Goal: Transaction & Acquisition: Purchase product/service

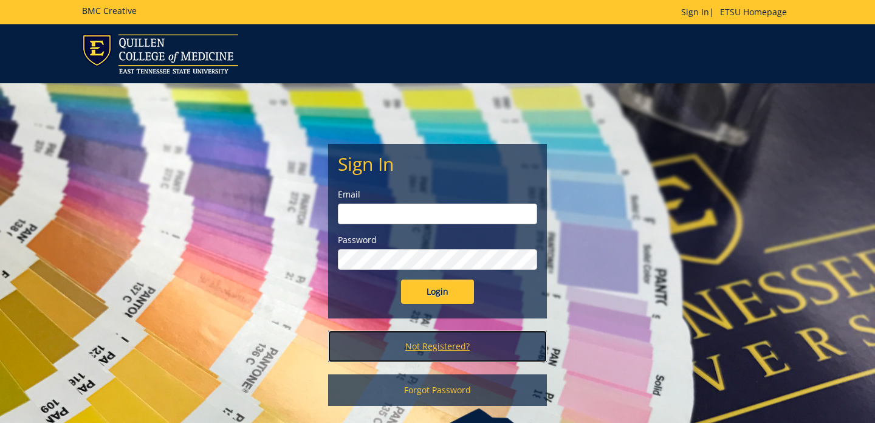
click at [434, 346] on link "Not Registered?" at bounding box center [437, 346] width 219 height 32
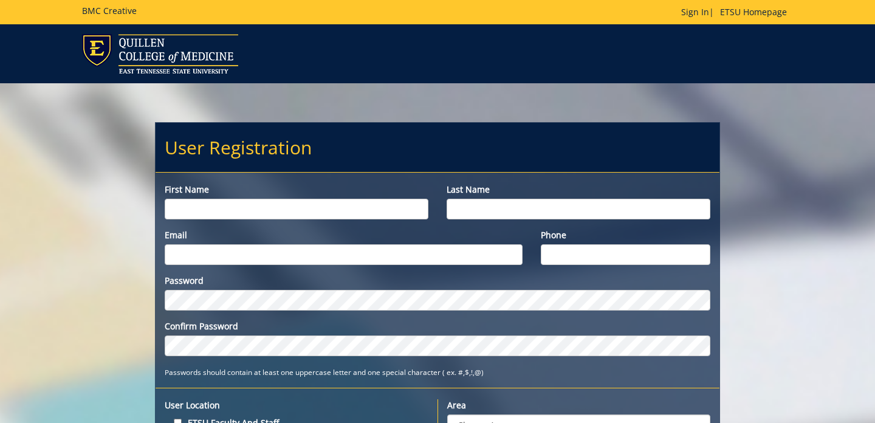
click at [281, 210] on input "First name" at bounding box center [297, 209] width 264 height 21
type input "Matthew"
click at [481, 212] on input "Last name" at bounding box center [579, 209] width 264 height 21
type input "Kuhl"
click at [315, 258] on input "Email" at bounding box center [344, 254] width 358 height 21
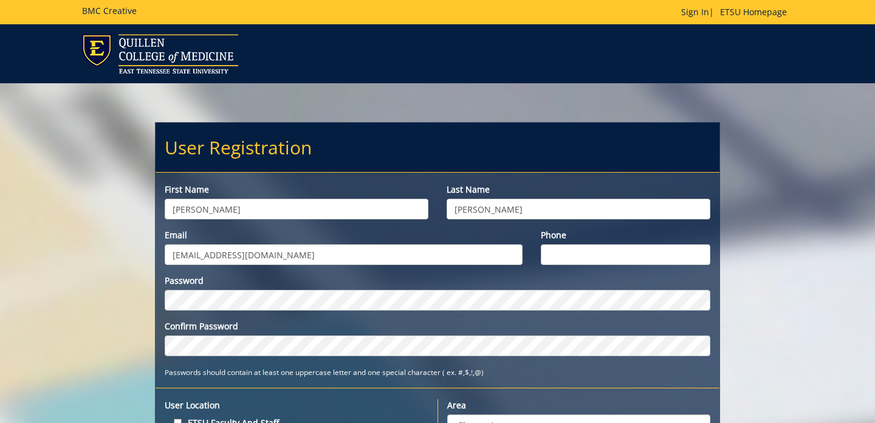
type input "[EMAIL_ADDRESS][DOMAIN_NAME]"
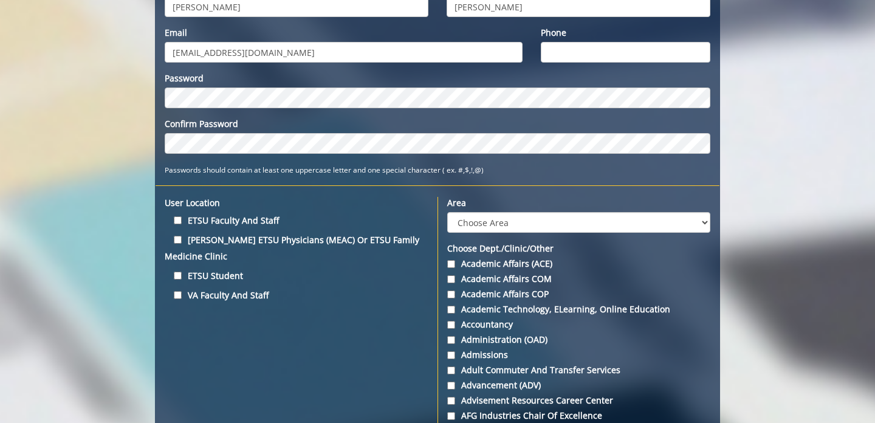
scroll to position [202, 0]
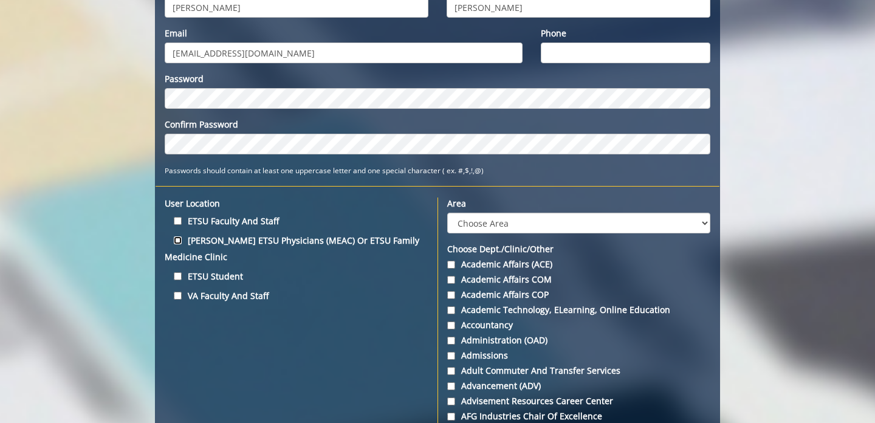
click at [178, 241] on input "Quillen ETSU Physicians (MEAC) or ETSU Family Medicine Clinic" at bounding box center [178, 240] width 8 height 8
checkbox input "true"
click at [179, 272] on input "ETSU Student" at bounding box center [178, 276] width 8 height 8
checkbox input "true"
click at [517, 218] on select "Choose Area Administration Advancement (ADM) BucSports Business & Finance Clemm…" at bounding box center [578, 223] width 263 height 21
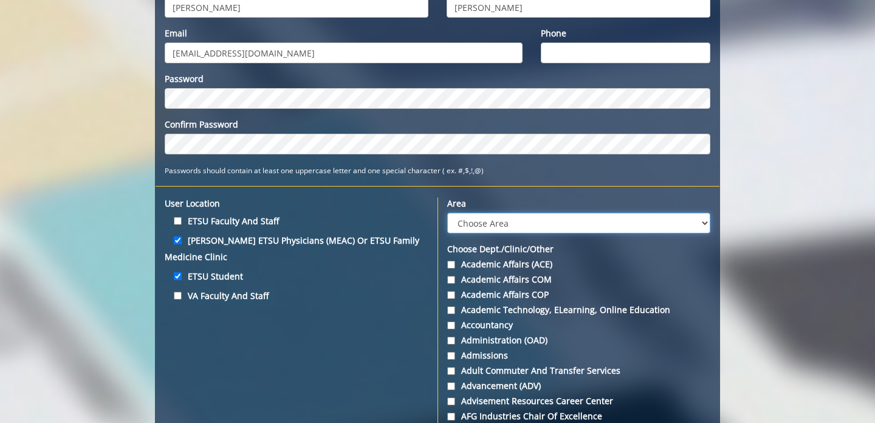
select select "3"
click at [447, 213] on select "Choose Area Administration Advancement (ADM) BucSports Business & Finance Clemm…" at bounding box center [578, 223] width 263 height 21
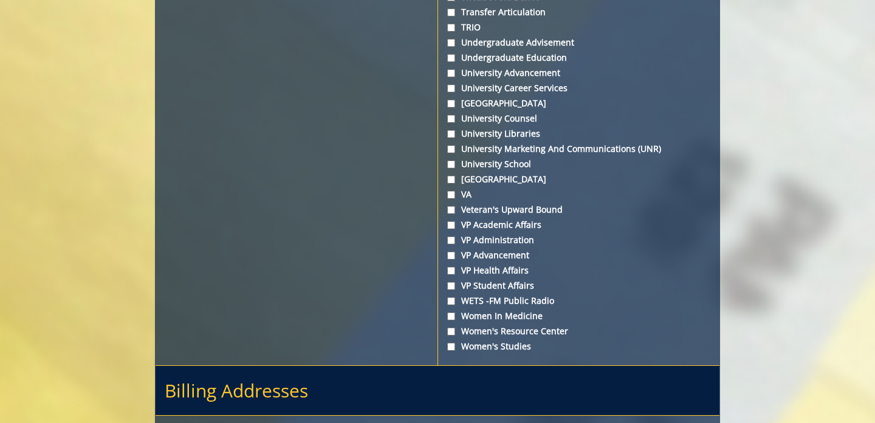
scroll to position [4649, 0]
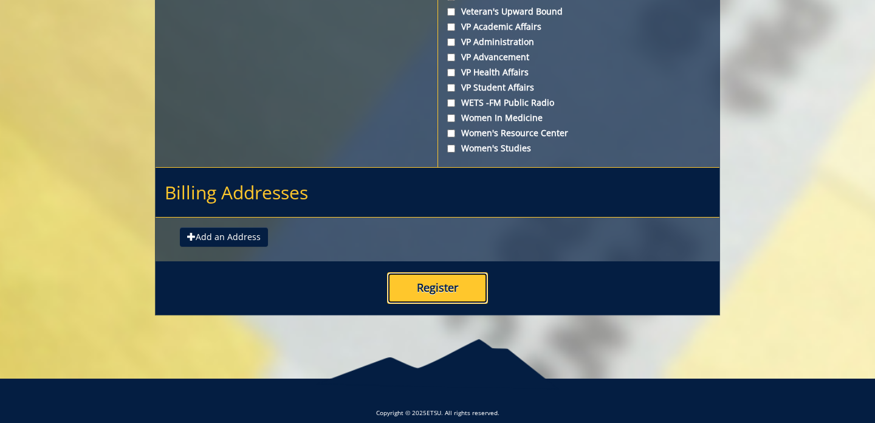
click at [411, 274] on button "Register" at bounding box center [437, 288] width 101 height 32
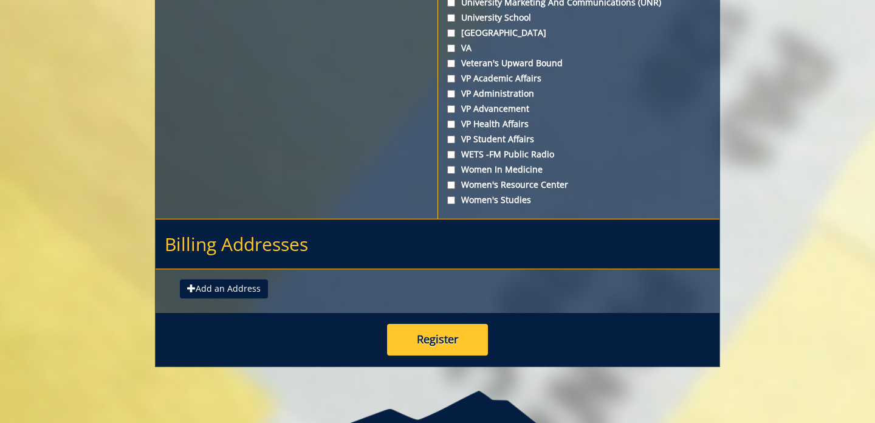
scroll to position [4615, 0]
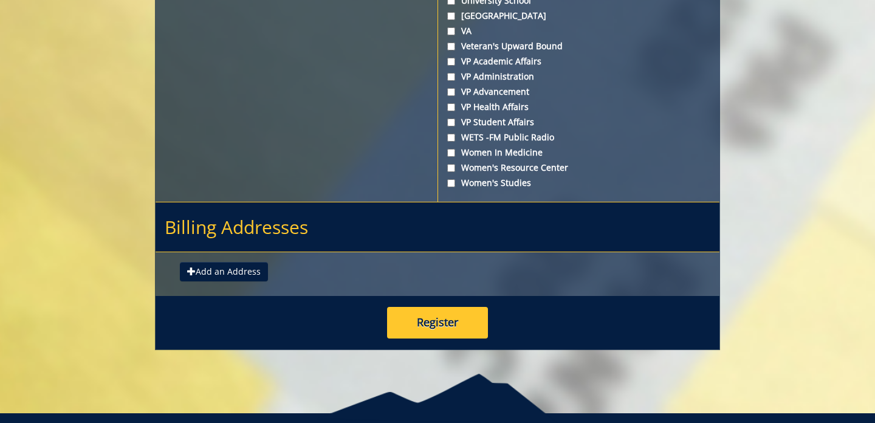
type input "865-206-8032"
click at [440, 307] on button "Register" at bounding box center [437, 323] width 101 height 32
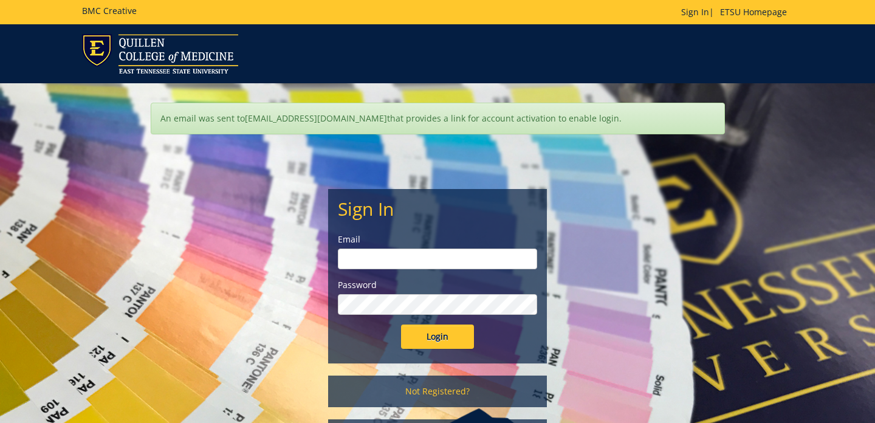
scroll to position [76, 0]
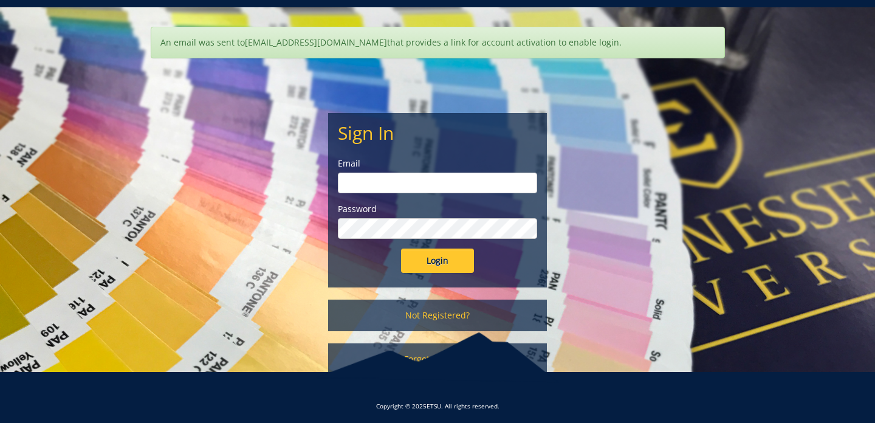
click at [352, 176] on input "email" at bounding box center [437, 183] width 199 height 21
type input "[EMAIL_ADDRESS][DOMAIN_NAME]"
click at [401, 248] on input "Login" at bounding box center [437, 260] width 73 height 24
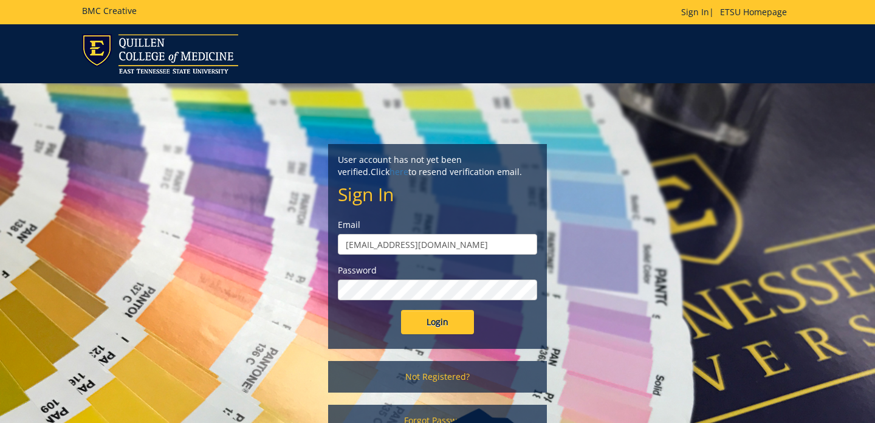
scroll to position [81, 0]
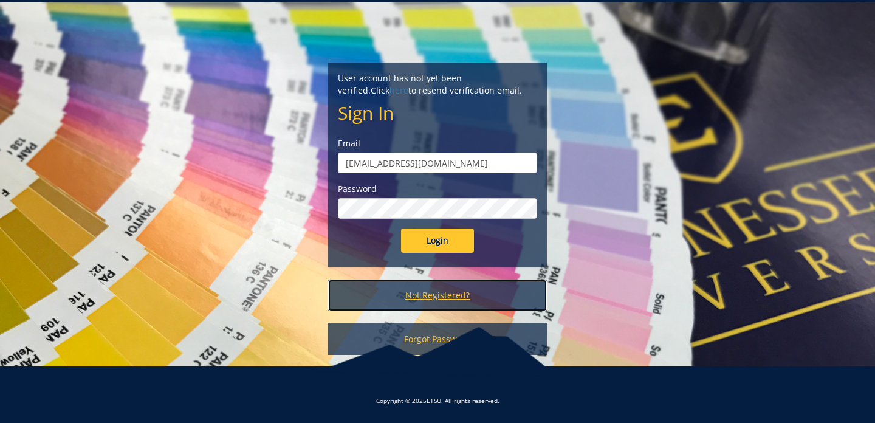
click at [464, 291] on link "Not Registered?" at bounding box center [437, 295] width 219 height 32
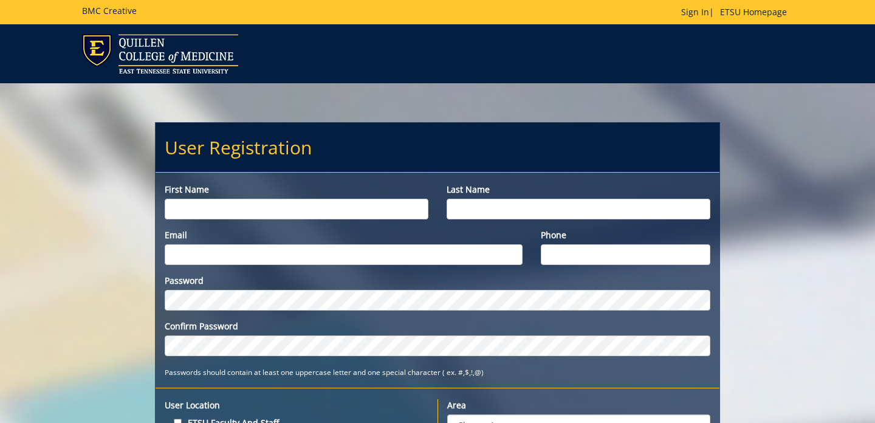
click at [268, 211] on input "First name" at bounding box center [297, 209] width 264 height 21
type input "Matthew"
click at [502, 202] on input "Last name" at bounding box center [579, 209] width 264 height 21
type input "Kuhl"
click at [344, 253] on input "Email" at bounding box center [344, 254] width 358 height 21
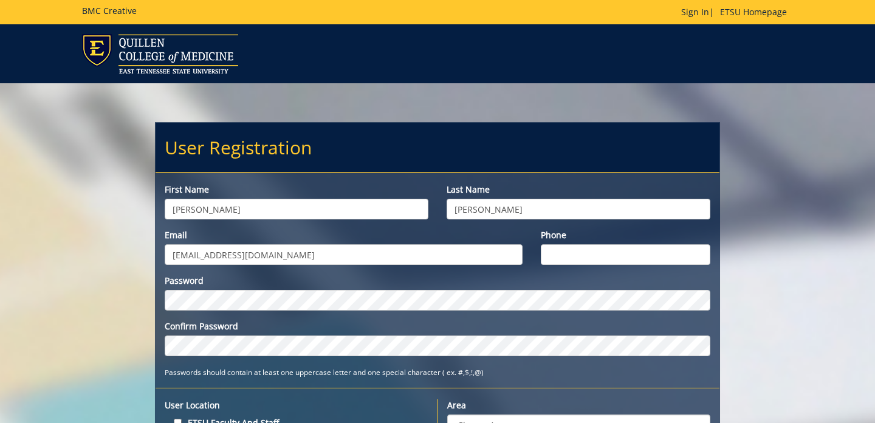
type input "kuhlmj@etsu.edu"
click at [607, 252] on input "Phone" at bounding box center [625, 254] width 169 height 21
type input "865-206-8032"
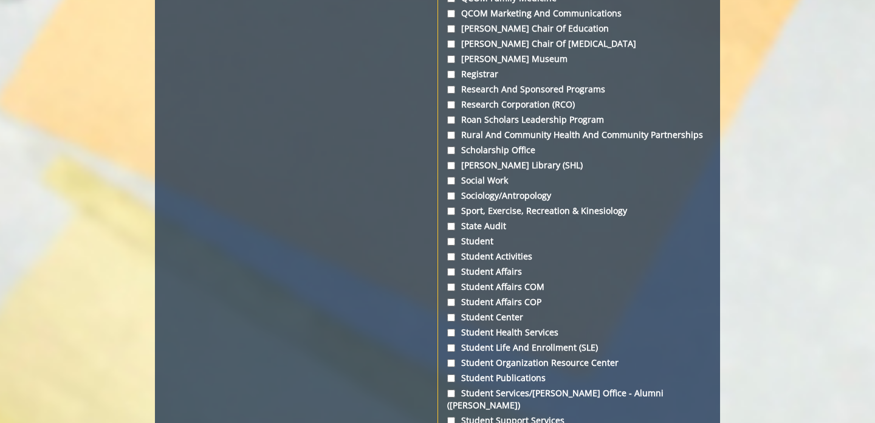
scroll to position [4649, 0]
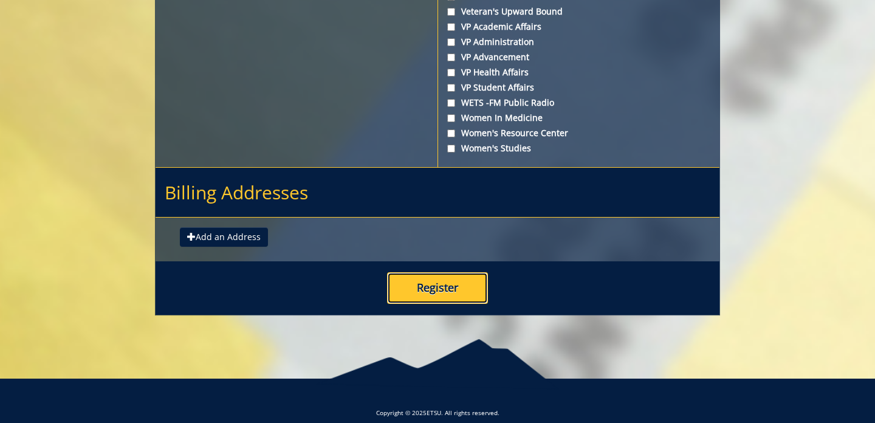
click at [448, 272] on button "Register" at bounding box center [437, 288] width 101 height 32
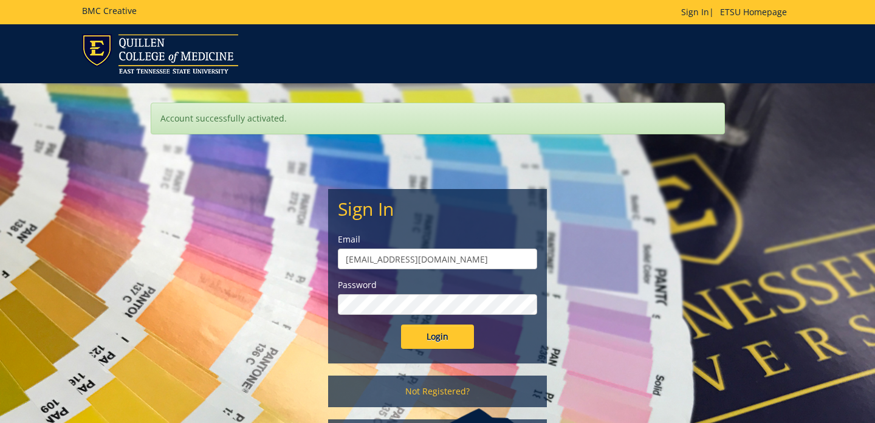
click at [401, 324] on input "Login" at bounding box center [437, 336] width 73 height 24
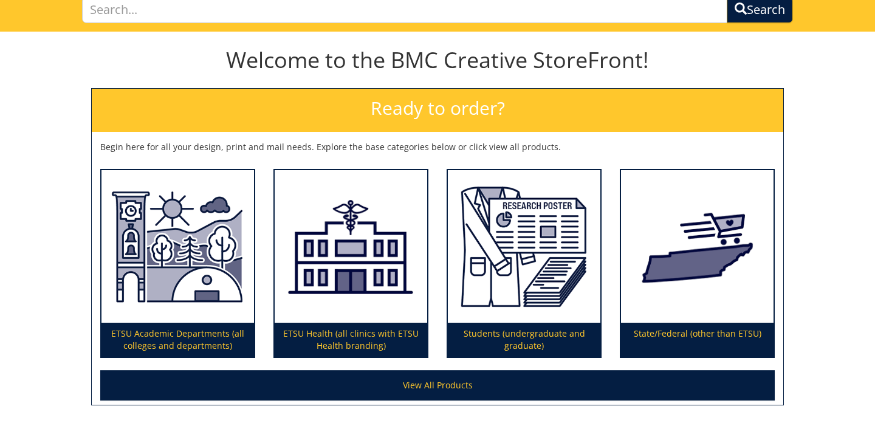
scroll to position [75, 0]
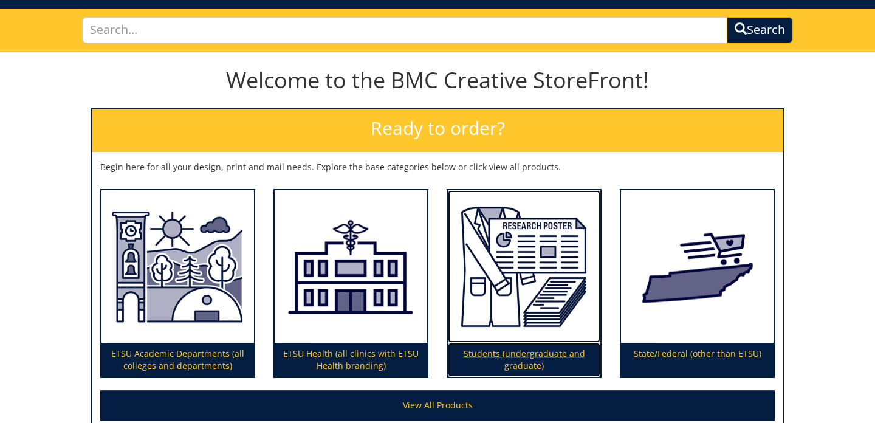
click at [518, 313] on img at bounding box center [524, 266] width 152 height 153
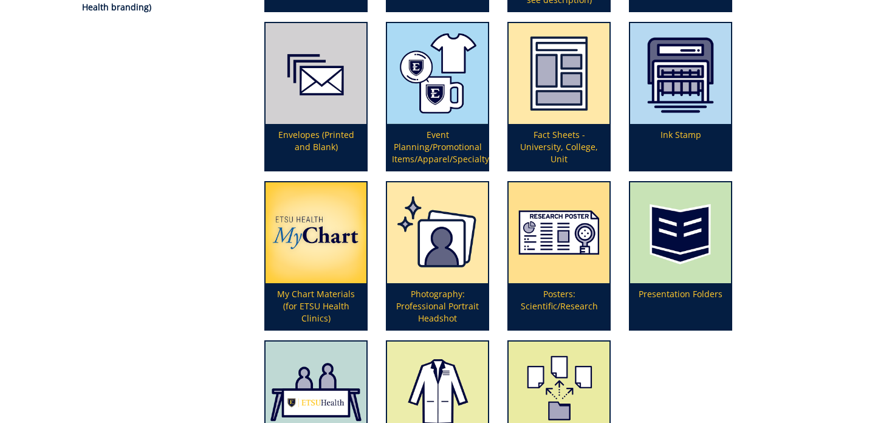
scroll to position [305, 0]
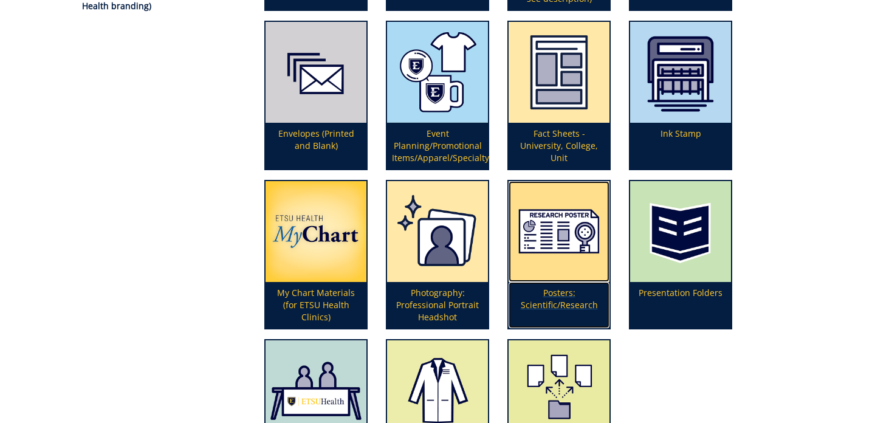
click at [549, 310] on p "Posters: Scientific/Research" at bounding box center [558, 305] width 101 height 46
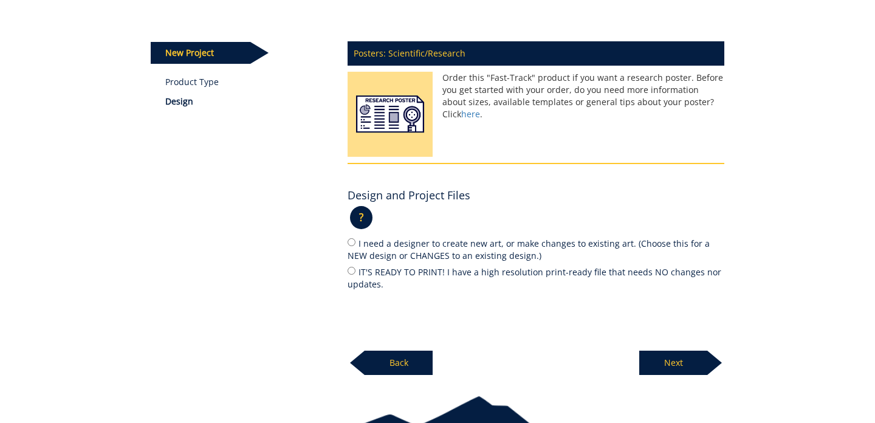
scroll to position [130, 0]
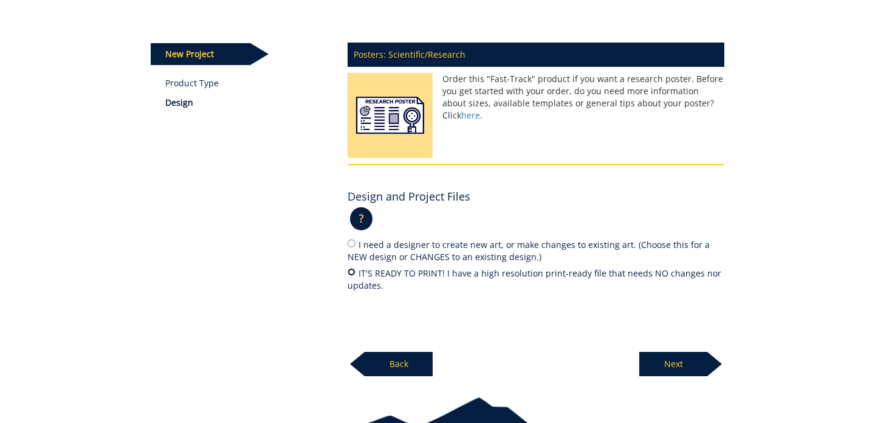
click at [352, 274] on input "IT'S READY TO PRINT! I have a high resolution print-ready file that needs NO ch…" at bounding box center [351, 272] width 8 height 8
radio input "true"
click at [679, 358] on p "Next" at bounding box center [673, 364] width 68 height 24
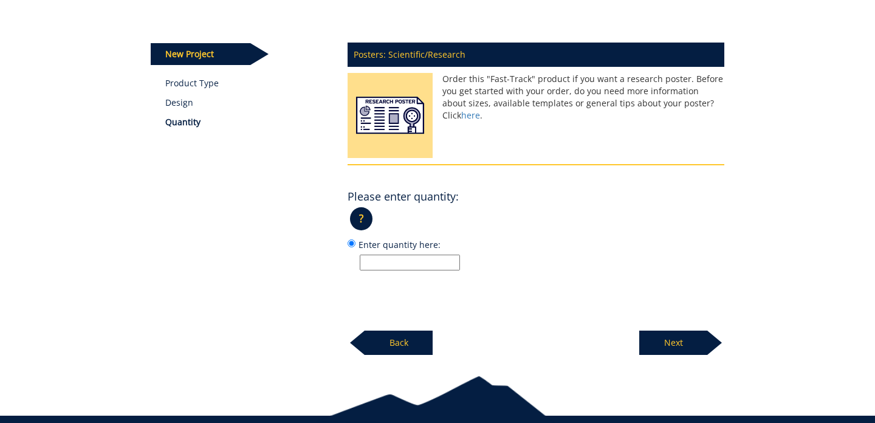
click at [434, 265] on input "Enter quantity here:" at bounding box center [410, 263] width 100 height 16
type input "1"
click at [690, 347] on p "Next" at bounding box center [673, 342] width 68 height 24
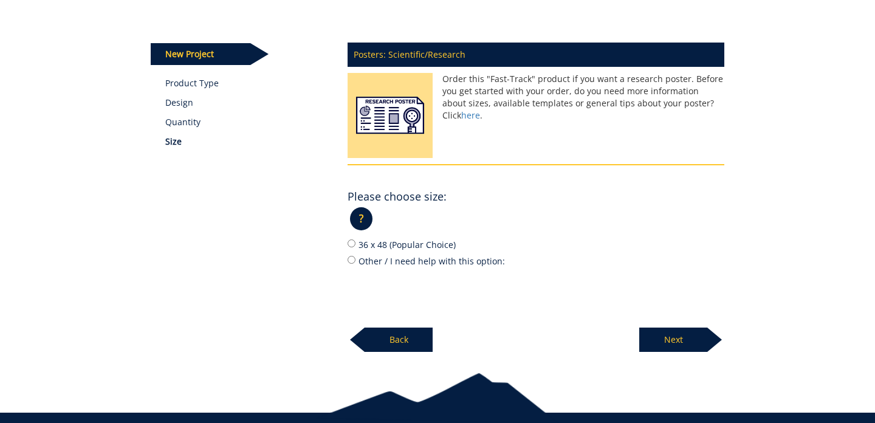
click at [357, 259] on label "Other / I need help with this option:" at bounding box center [535, 260] width 377 height 13
click at [355, 259] on input "Other / I need help with this option:" at bounding box center [351, 260] width 8 height 8
radio input "true"
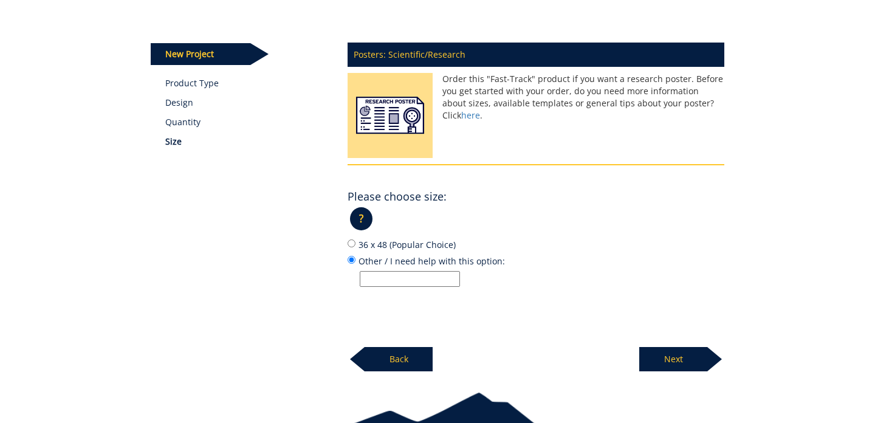
click at [385, 282] on input "Other / I need help with this option:" at bounding box center [410, 279] width 100 height 16
click at [193, 83] on link "Product Type" at bounding box center [247, 83] width 165 height 12
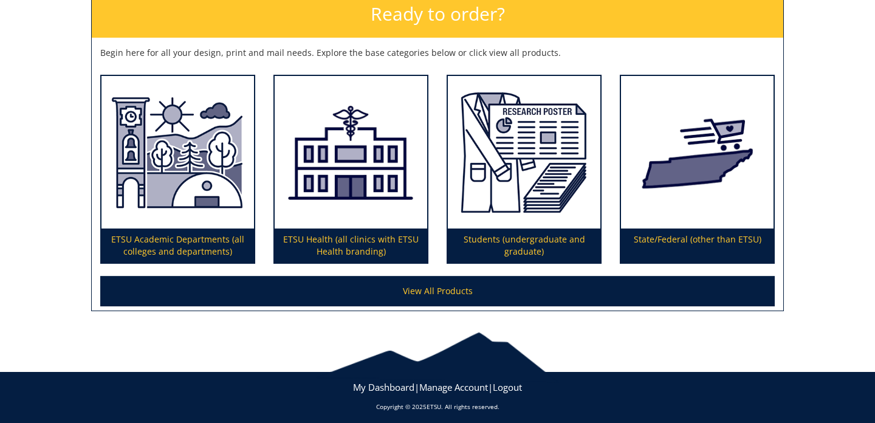
scroll to position [192, 0]
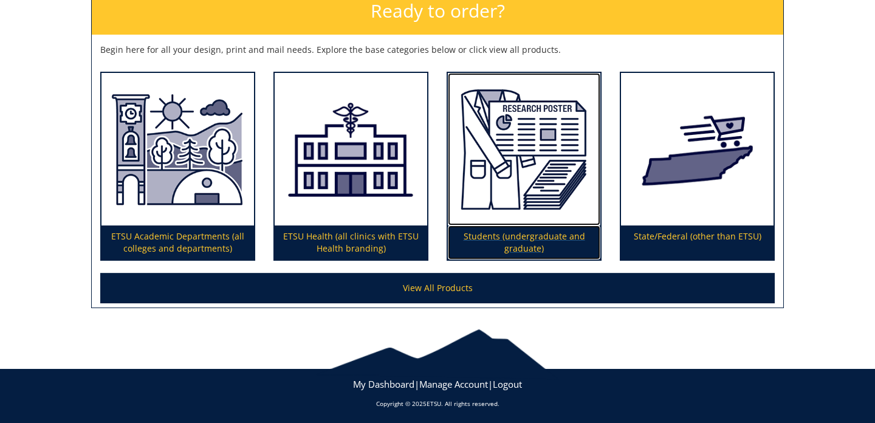
click at [510, 234] on p "Students (undergraduate and graduate)" at bounding box center [524, 242] width 152 height 34
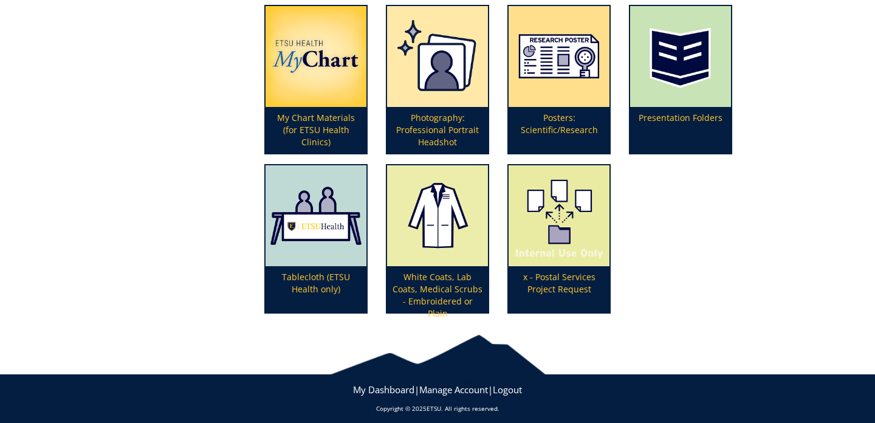
scroll to position [488, 0]
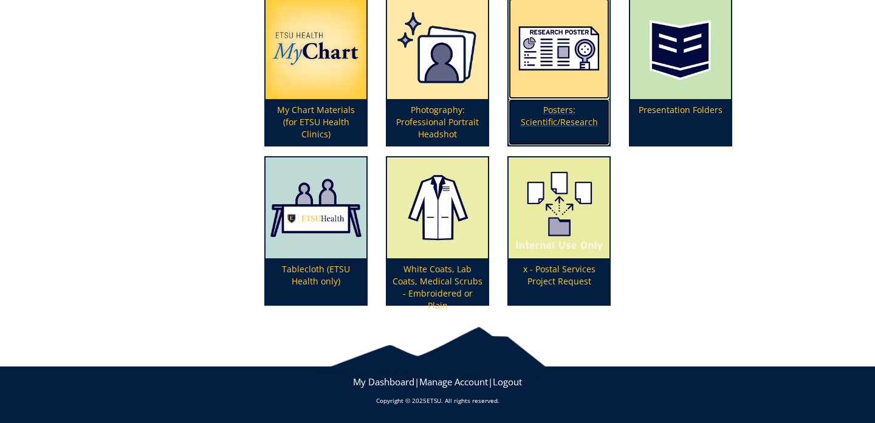
click at [560, 117] on p "Posters: Scientific/Research" at bounding box center [558, 122] width 101 height 46
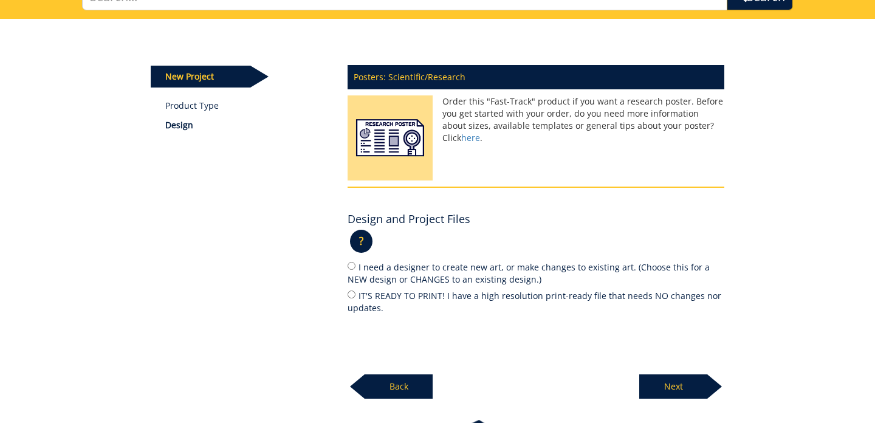
scroll to position [107, 0]
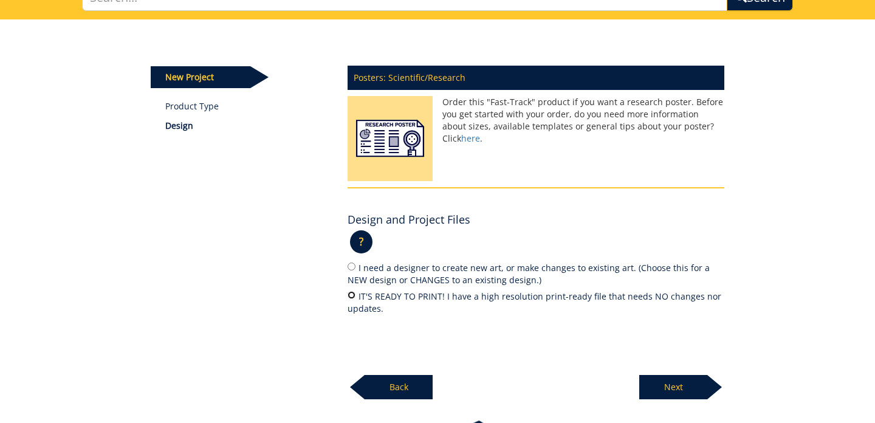
click at [351, 295] on input "IT'S READY TO PRINT! I have a high resolution print-ready file that needs NO ch…" at bounding box center [351, 295] width 8 height 8
radio input "true"
click at [661, 397] on p "Next" at bounding box center [673, 387] width 68 height 24
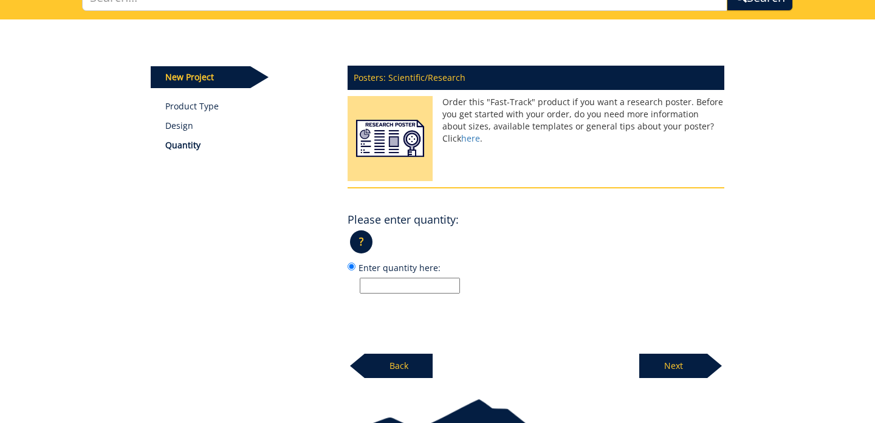
click at [386, 293] on input "Enter quantity here:" at bounding box center [410, 286] width 100 height 16
click at [359, 247] on p "?" at bounding box center [361, 241] width 22 height 23
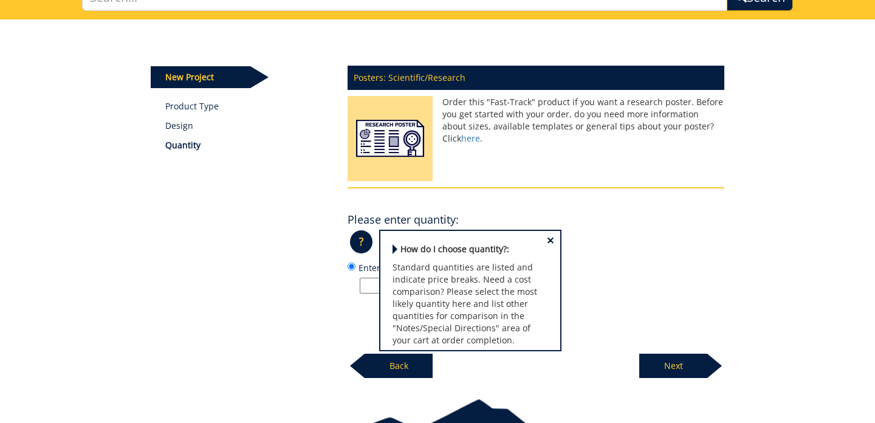
click at [359, 246] on p "?" at bounding box center [361, 241] width 22 height 23
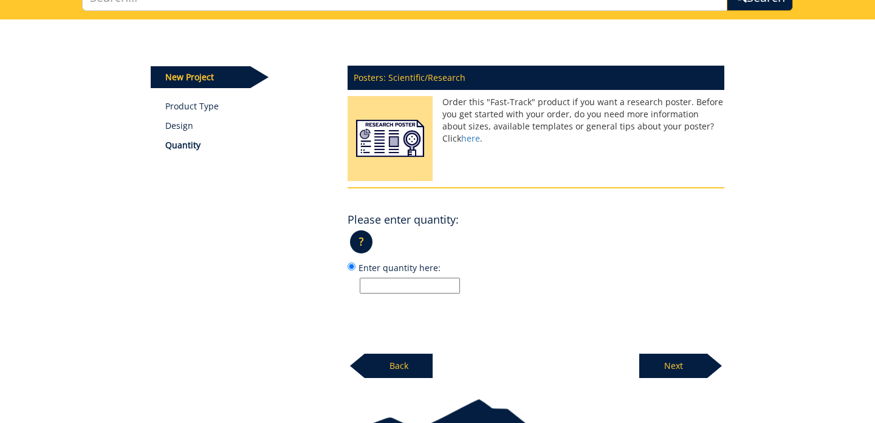
click at [382, 278] on input "Enter quantity here:" at bounding box center [410, 286] width 100 height 16
type input "1"
click at [678, 366] on p "Next" at bounding box center [673, 366] width 68 height 24
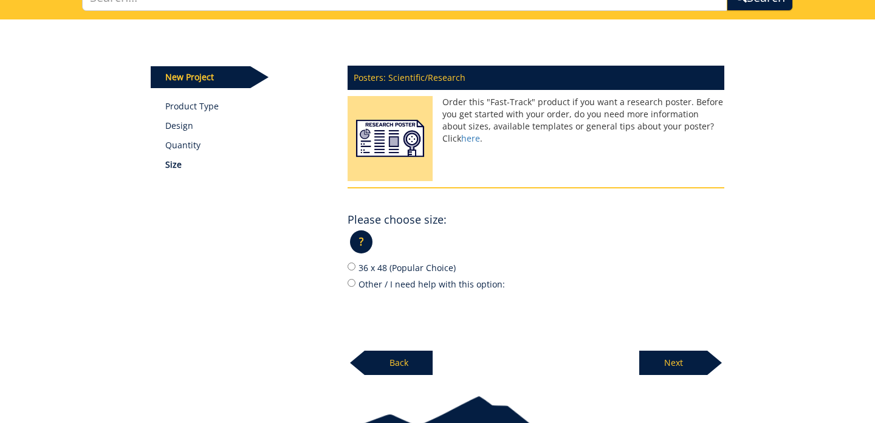
click at [367, 242] on p "?" at bounding box center [361, 241] width 22 height 23
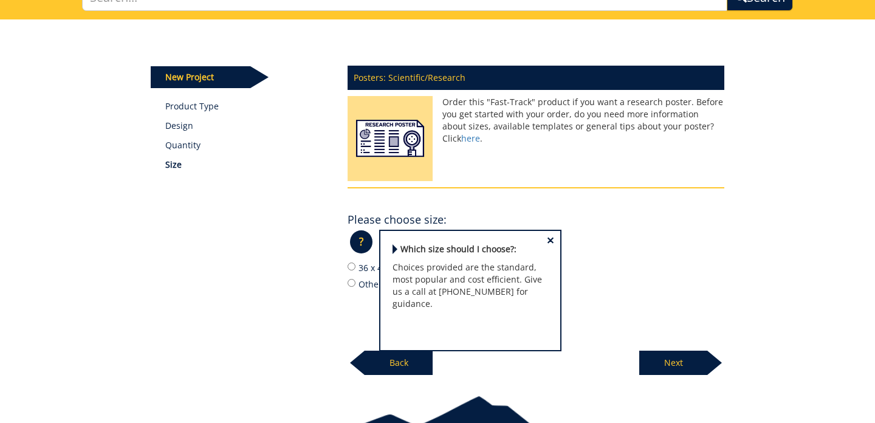
click at [529, 196] on div "Posters: Scientific/Research Order this "Fast-Track" product if you want a rese…" at bounding box center [535, 216] width 395 height 317
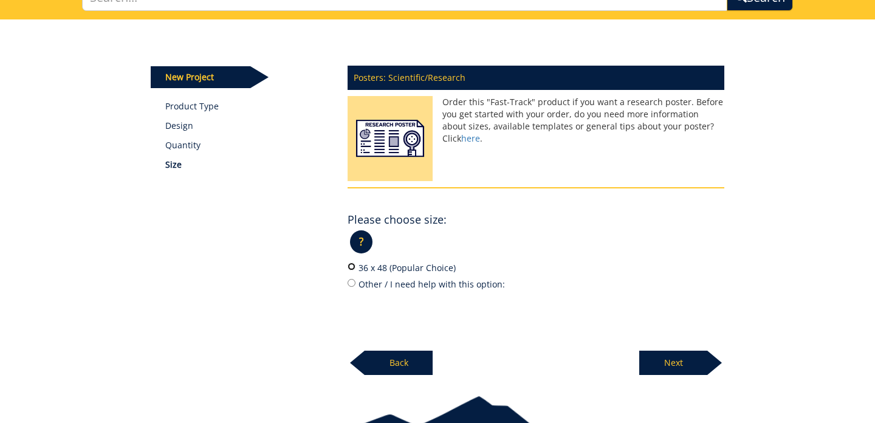
click at [351, 266] on input "36 x 48 (Popular Choice)" at bounding box center [351, 266] width 8 height 8
radio input "true"
click at [696, 362] on p "Next" at bounding box center [673, 363] width 68 height 24
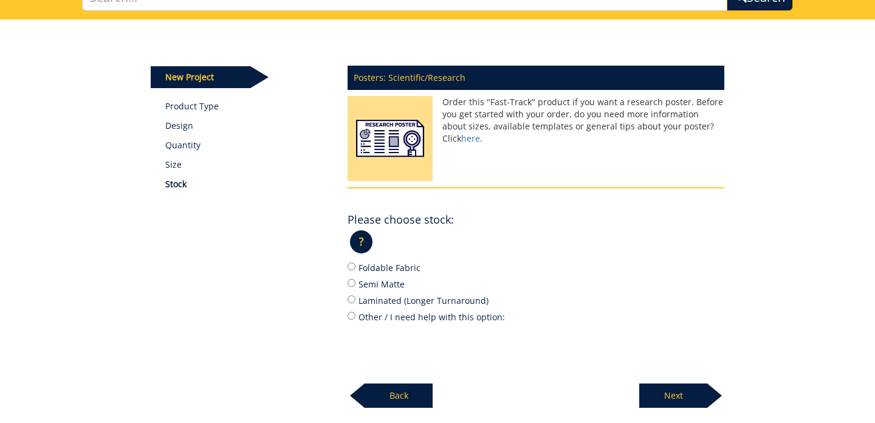
click at [392, 284] on label "Semi Matte" at bounding box center [535, 283] width 377 height 13
click at [355, 284] on input "Semi Matte" at bounding box center [351, 283] width 8 height 8
radio input "true"
click at [678, 394] on p "Next" at bounding box center [673, 395] width 68 height 24
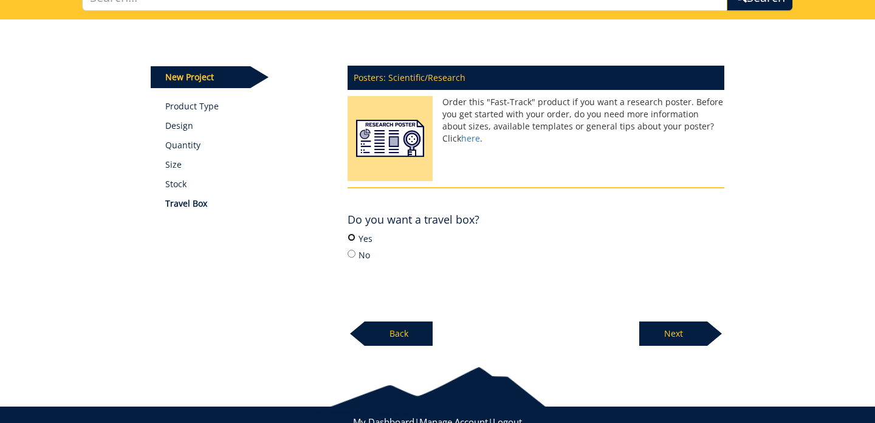
click at [352, 234] on input "Yes" at bounding box center [351, 237] width 8 height 8
radio input "true"
click at [656, 326] on p "Next" at bounding box center [673, 333] width 68 height 24
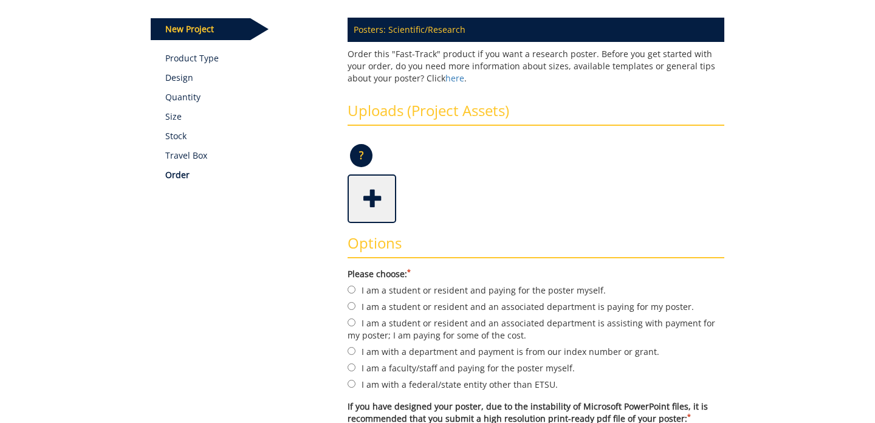
scroll to position [154, 0]
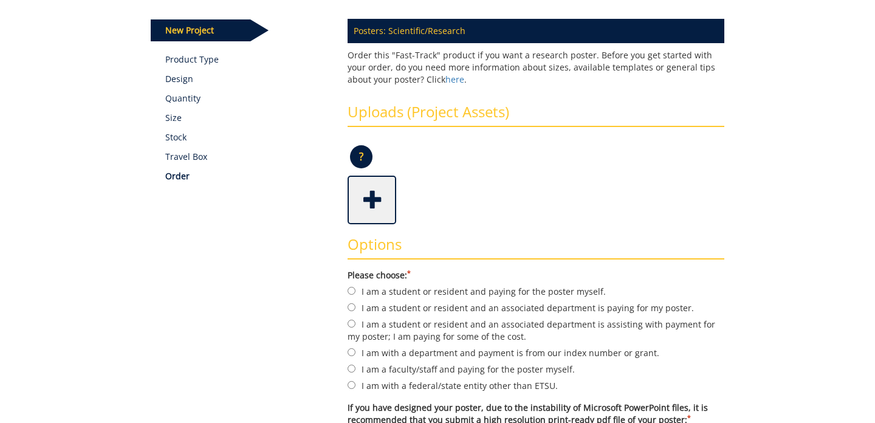
click at [374, 202] on span at bounding box center [373, 198] width 49 height 43
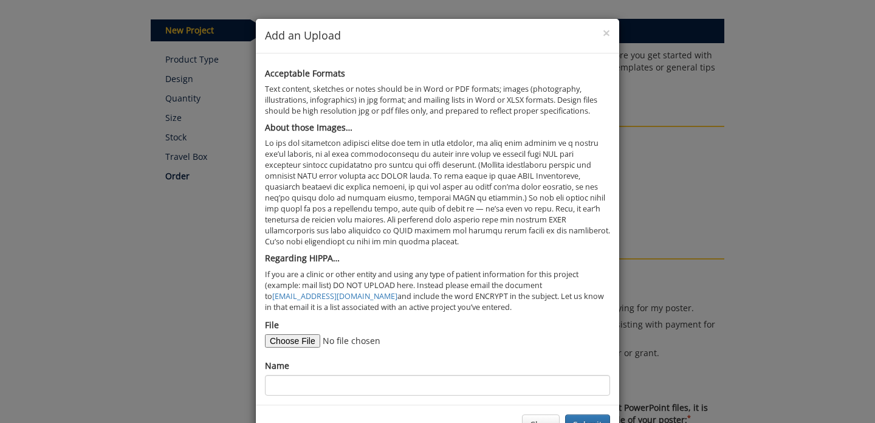
scroll to position [40, 0]
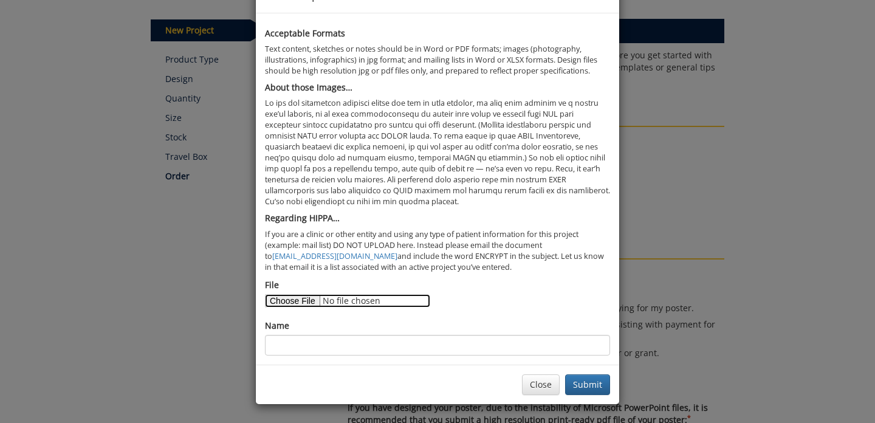
click at [304, 302] on input "File" at bounding box center [347, 300] width 165 height 13
type input "C:\fakepath\GTP Research Poster.pdf"
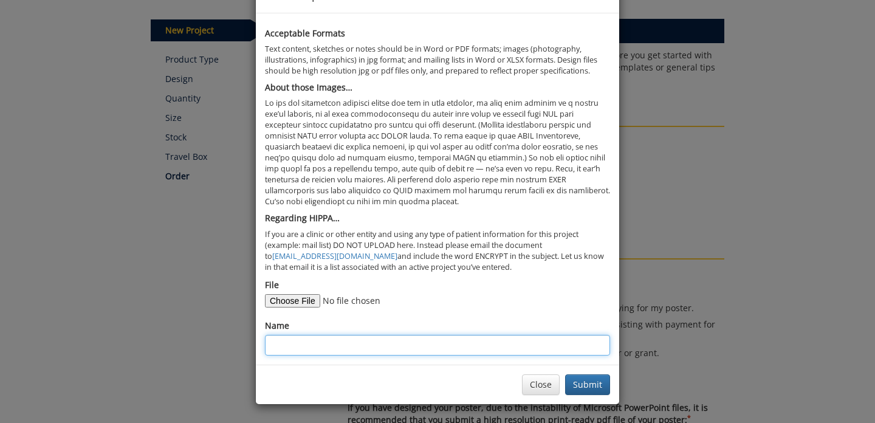
click at [346, 341] on input "Name" at bounding box center [437, 345] width 345 height 21
type input "Nutrition in [MEDICAL_DATA] Patients"
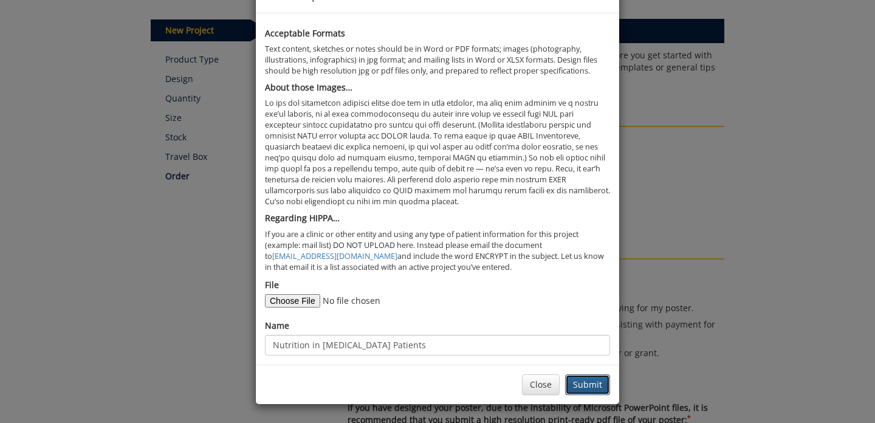
click at [593, 389] on button "Submit" at bounding box center [587, 384] width 45 height 21
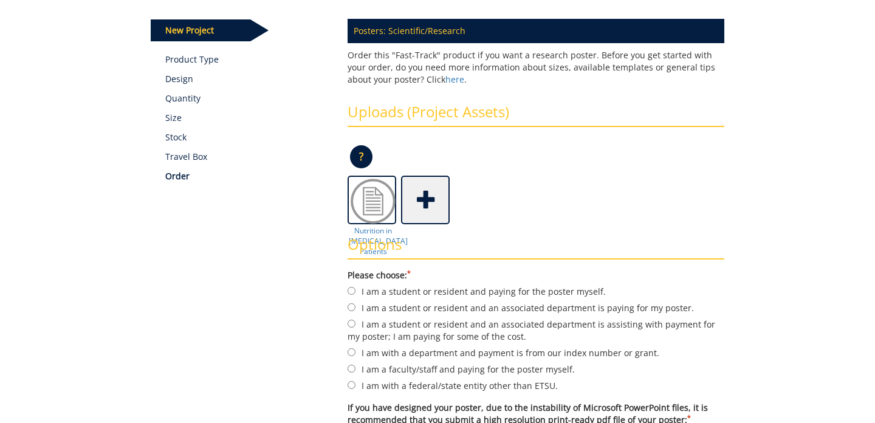
click at [565, 174] on div "? × Accepted File Types : design files - high resolution PDF text documents - W…" at bounding box center [535, 160] width 377 height 29
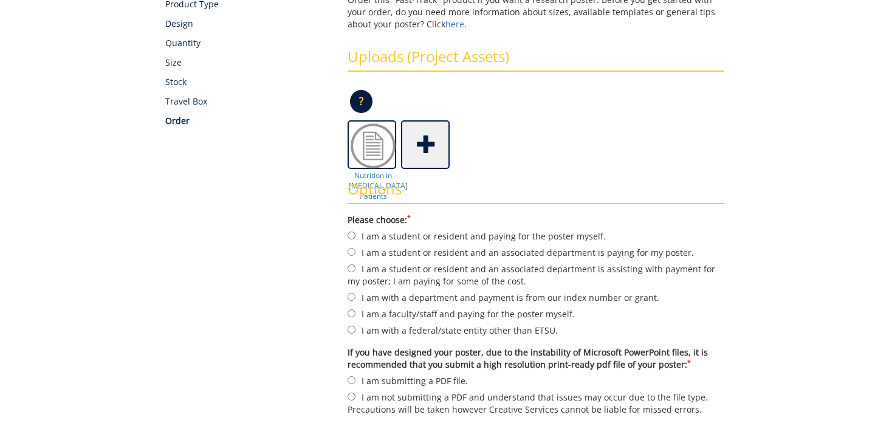
scroll to position [213, 0]
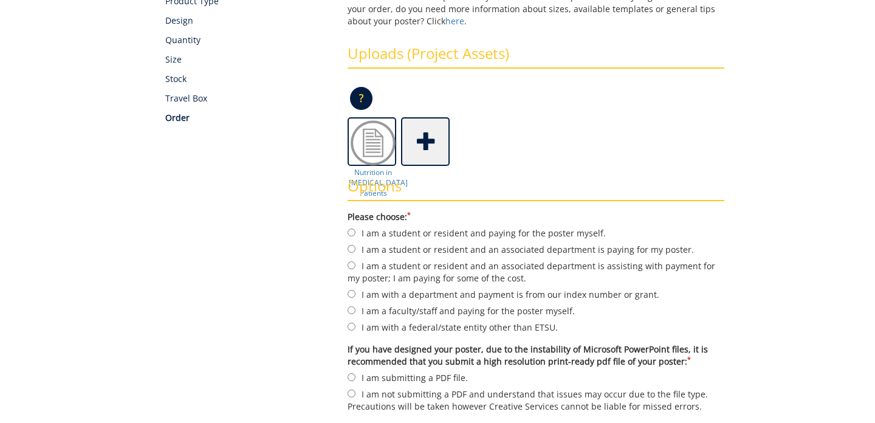
click at [548, 252] on label "I am a student or resident and an associated department is paying for my poster." at bounding box center [535, 248] width 377 height 13
click at [355, 252] on input "I am a student or resident and an associated department is paying for my poster." at bounding box center [351, 249] width 8 height 8
radio input "true"
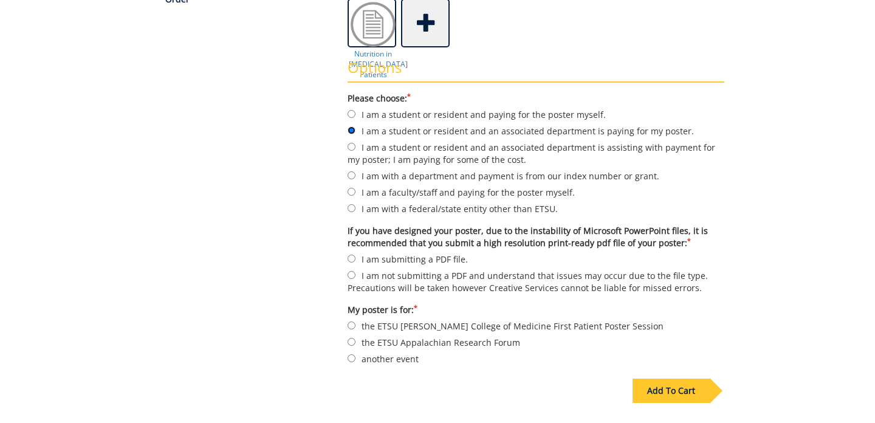
scroll to position [330, 0]
click at [412, 259] on label "I am submitting a PDF file." at bounding box center [535, 259] width 377 height 13
click at [355, 259] on input "I am submitting a PDF file." at bounding box center [351, 260] width 8 height 8
radio input "true"
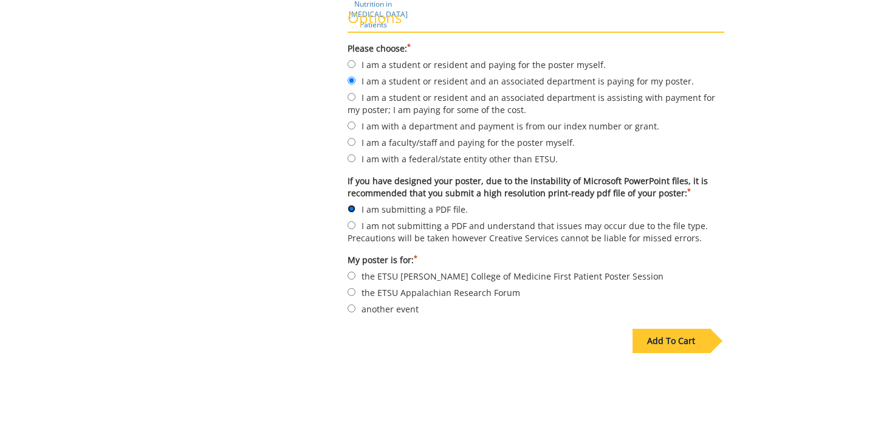
scroll to position [383, 0]
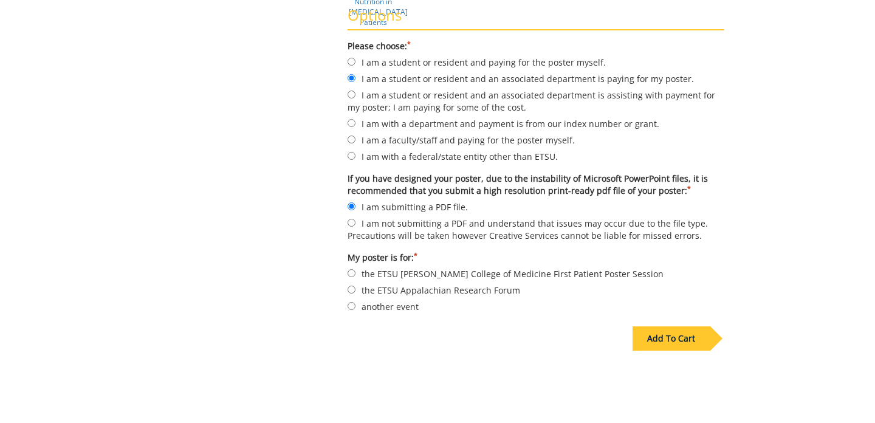
click at [364, 306] on label "another event" at bounding box center [535, 305] width 377 height 13
click at [355, 306] on input "another event" at bounding box center [351, 306] width 8 height 8
radio input "true"
click at [349, 270] on input "the ETSU Quillen College of Medicine First Patient Poster Session" at bounding box center [351, 273] width 8 height 8
radio input "true"
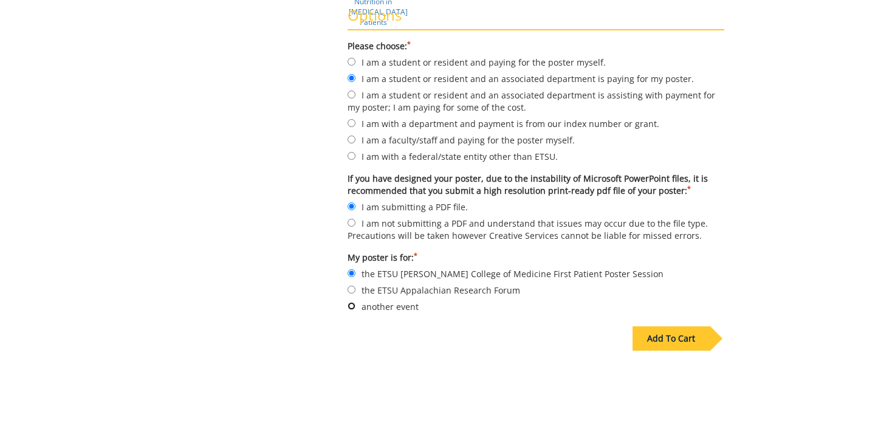
click at [352, 306] on input "another event" at bounding box center [351, 306] width 8 height 8
radio input "true"
click at [742, 227] on div "Some kind of message here. New Project Product Type Design Quantity Size Stock …" at bounding box center [437, 77] width 711 height 669
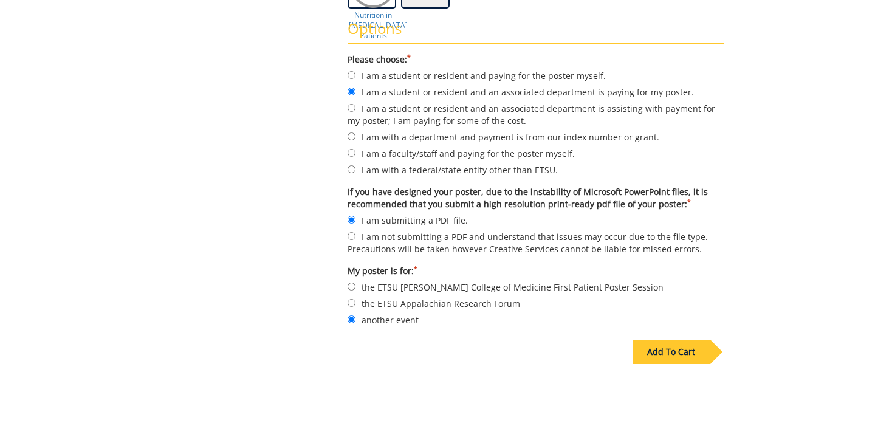
scroll to position [371, 0]
click at [438, 289] on label "the ETSU [PERSON_NAME] College of Medicine First Patient Poster Session" at bounding box center [535, 285] width 377 height 13
click at [355, 289] on input "the ETSU [PERSON_NAME] College of Medicine First Patient Poster Session" at bounding box center [351, 286] width 8 height 8
radio input "true"
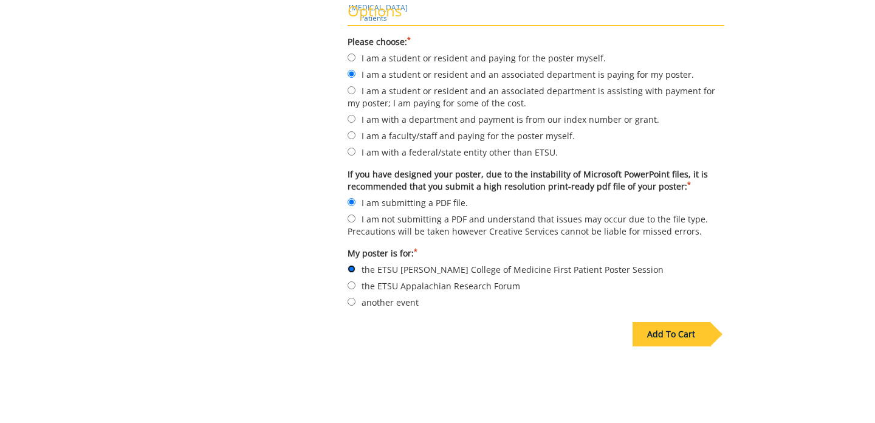
scroll to position [387, 0]
click at [651, 327] on div "Add To Cart" at bounding box center [670, 335] width 77 height 24
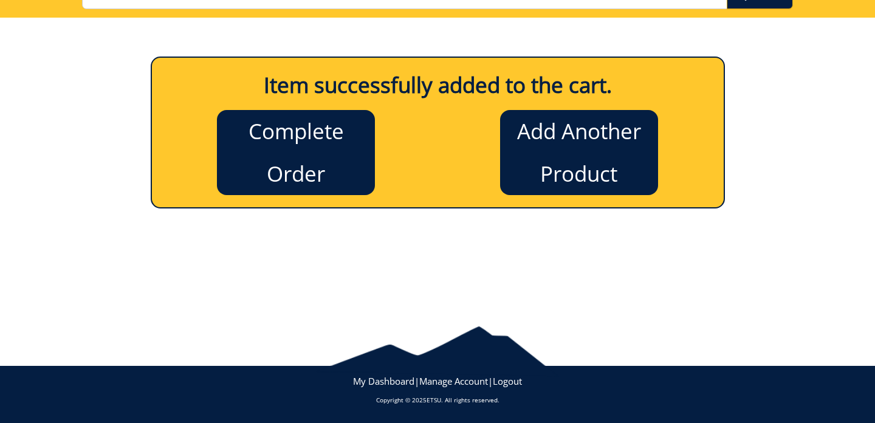
scroll to position [108, 0]
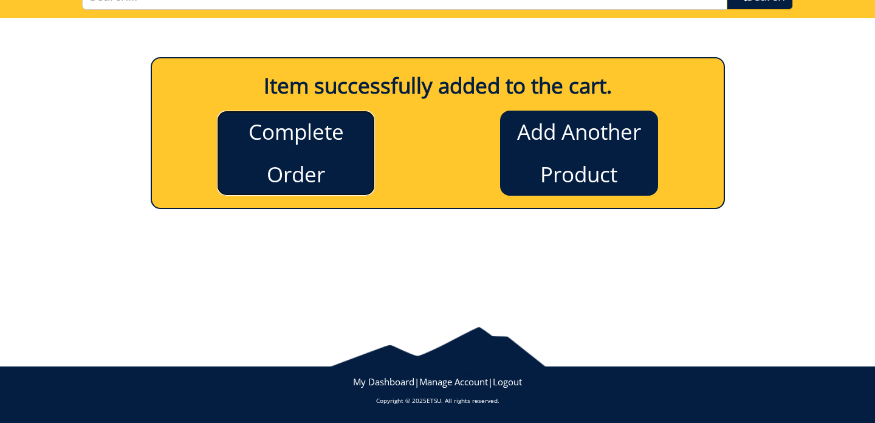
click at [267, 148] on link "Complete Order" at bounding box center [296, 153] width 158 height 85
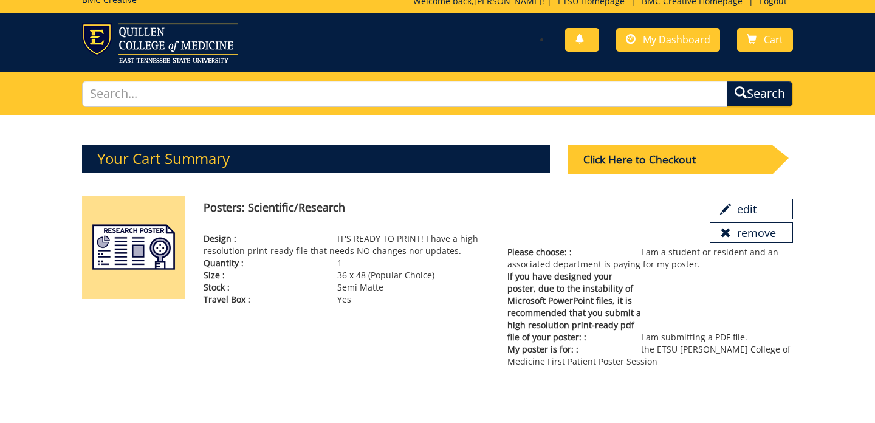
scroll to position [9, 0]
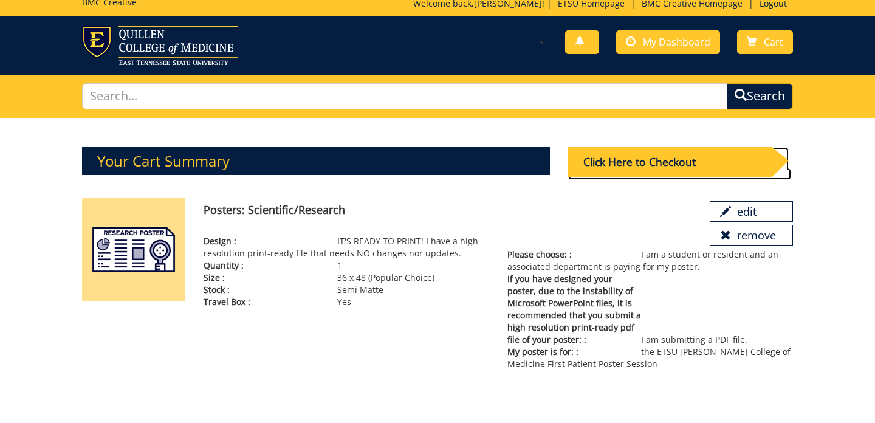
click at [629, 162] on div "Click Here to Checkout" at bounding box center [670, 162] width 204 height 30
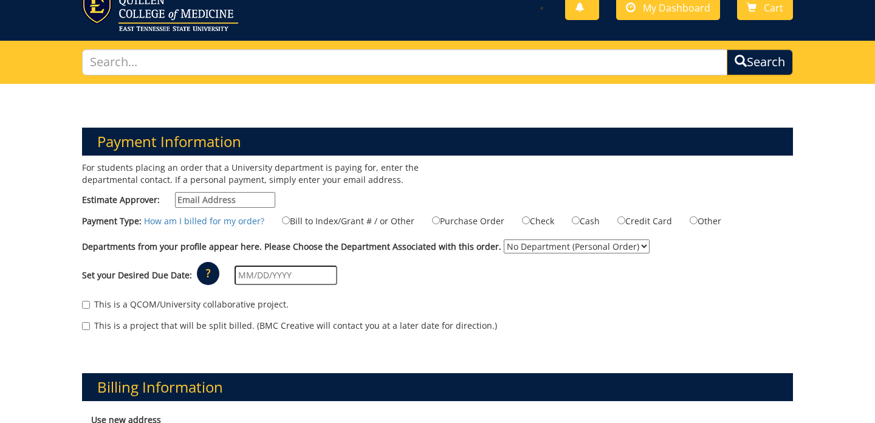
scroll to position [41, 0]
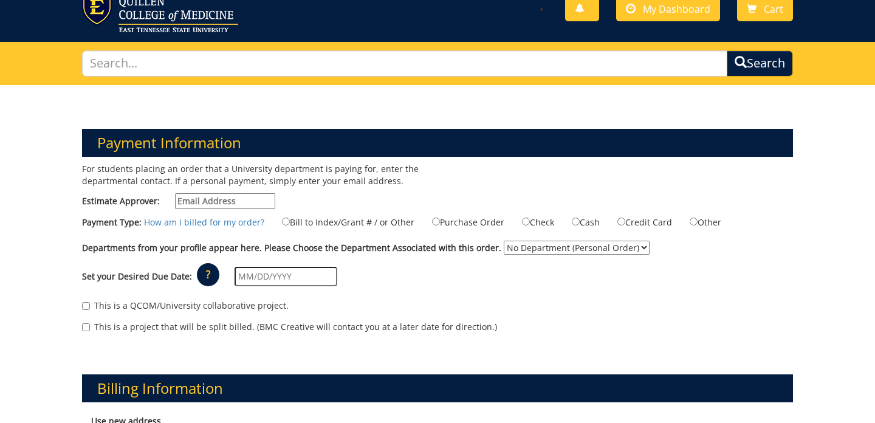
click at [559, 247] on select "No Department (Personal Order)" at bounding box center [577, 248] width 146 height 14
click at [287, 222] on input "Bill to Index/Grant # / or Other" at bounding box center [286, 221] width 8 height 8
radio input "true"
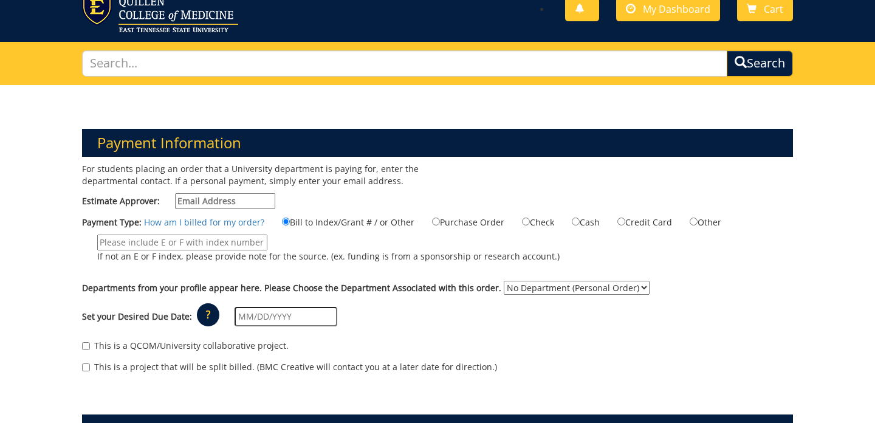
click at [252, 242] on input "If not an E or F index, please provide note for the source. (ex. funding is fro…" at bounding box center [182, 242] width 170 height 16
paste input "E31570"
type input "E31570"
click at [544, 289] on select "No Department (Personal Order)" at bounding box center [577, 288] width 146 height 14
click at [521, 281] on select "No Department (Personal Order)" at bounding box center [577, 288] width 146 height 14
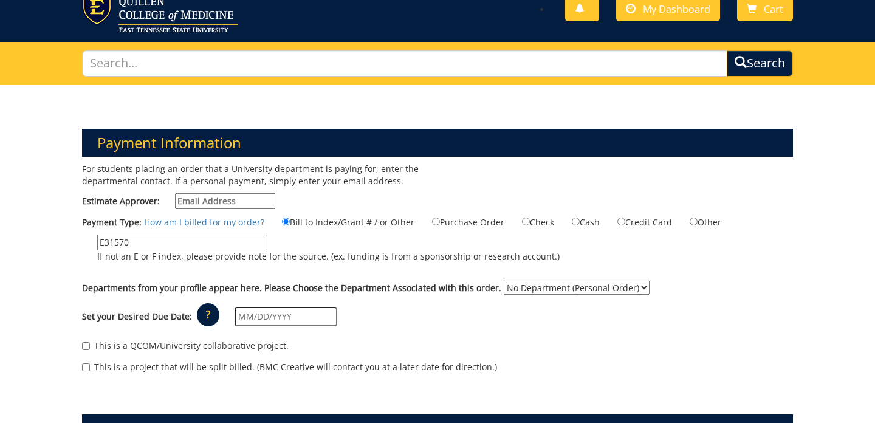
click at [597, 261] on div "Payment Type: How am I billed for my order? Bill to Index/Grant # / or Other E3…" at bounding box center [437, 245] width 729 height 60
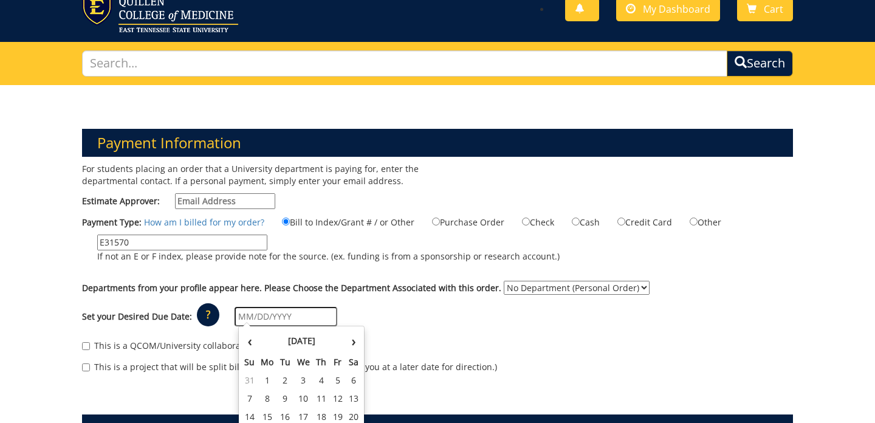
click at [303, 315] on input "text" at bounding box center [285, 316] width 103 height 19
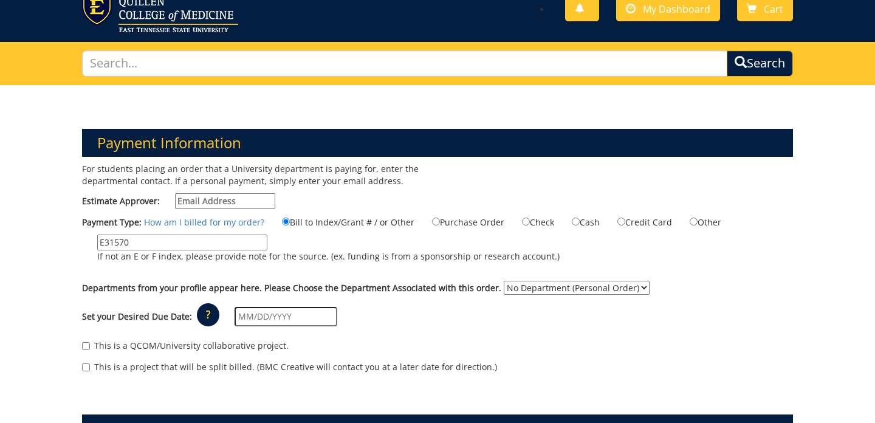
click at [392, 295] on div "Departments from your profile appear here. Please Choose the Department Associa…" at bounding box center [437, 290] width 729 height 19
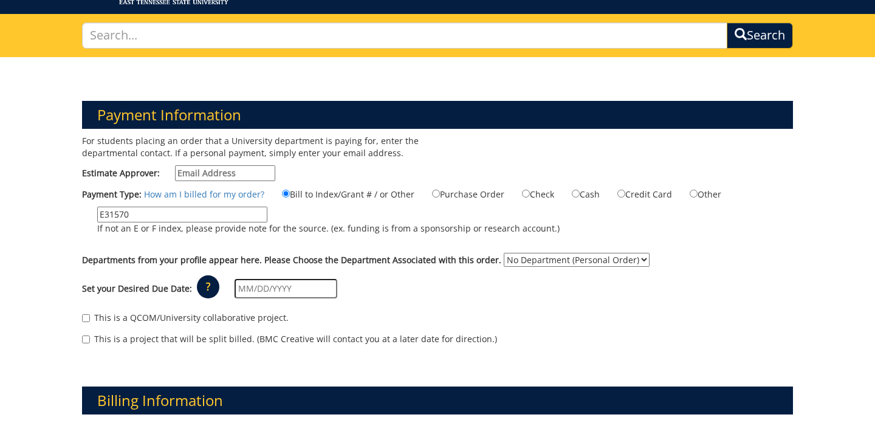
scroll to position [68, 0]
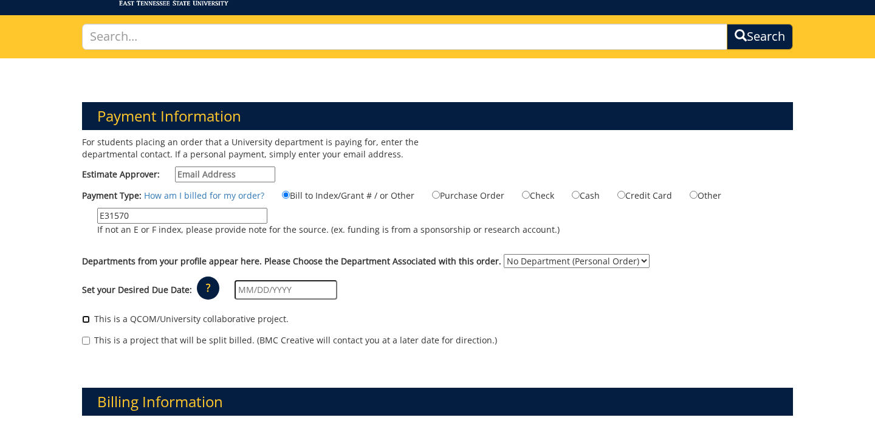
click at [86, 320] on input "This is a QCOM/University collaborative project." at bounding box center [86, 319] width 8 height 8
checkbox input "true"
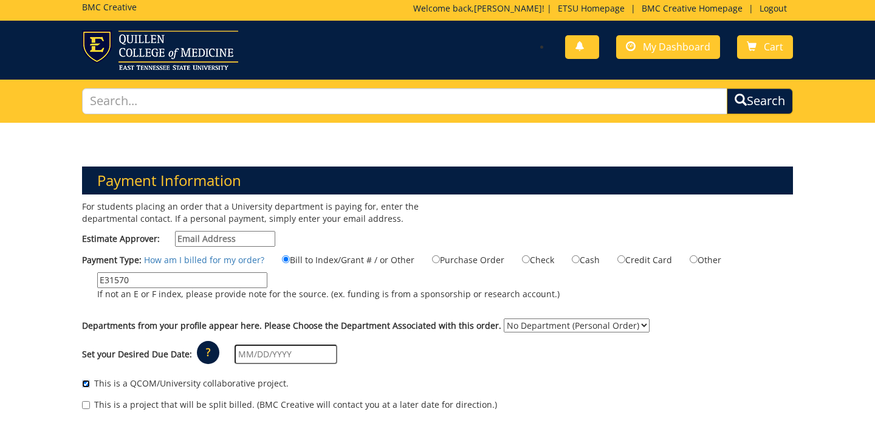
scroll to position [3, 0]
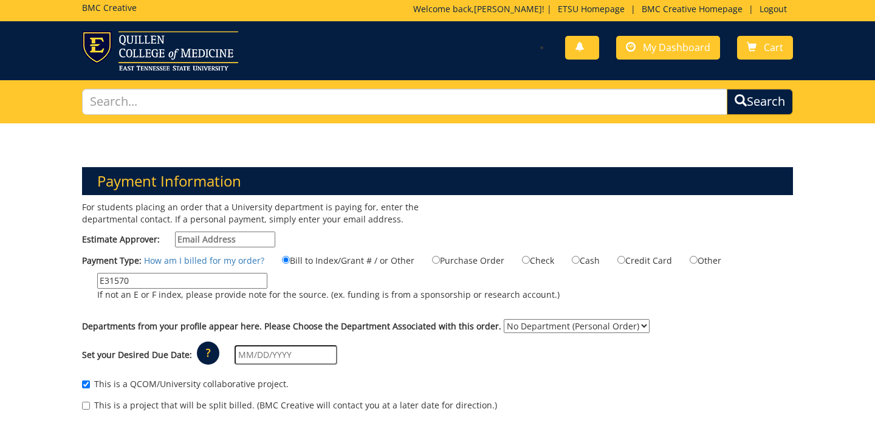
click at [225, 239] on input "Estimate Approver:" at bounding box center [225, 239] width 100 height 16
type input "kuhlmj@etsu.edu"
click at [755, 344] on div "Set your Desired Due Date: ? × How long will my project take to finish? : Pleas…" at bounding box center [437, 354] width 729 height 33
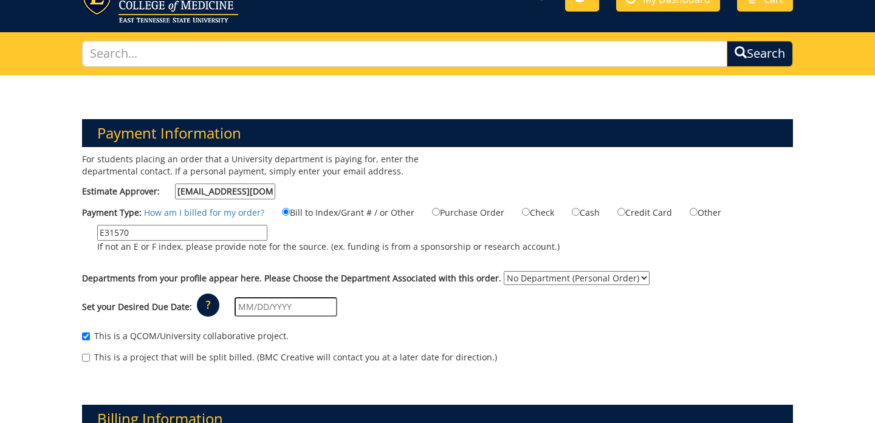
scroll to position [52, 0]
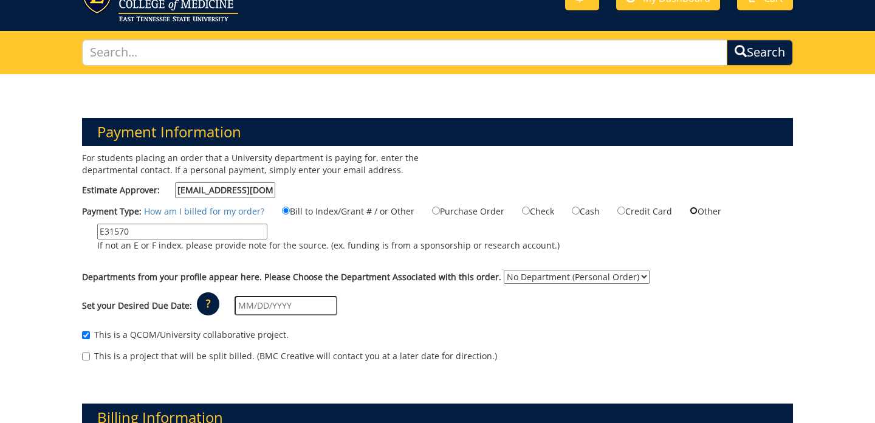
click at [690, 211] on input "Other" at bounding box center [694, 211] width 8 height 8
radio input "true"
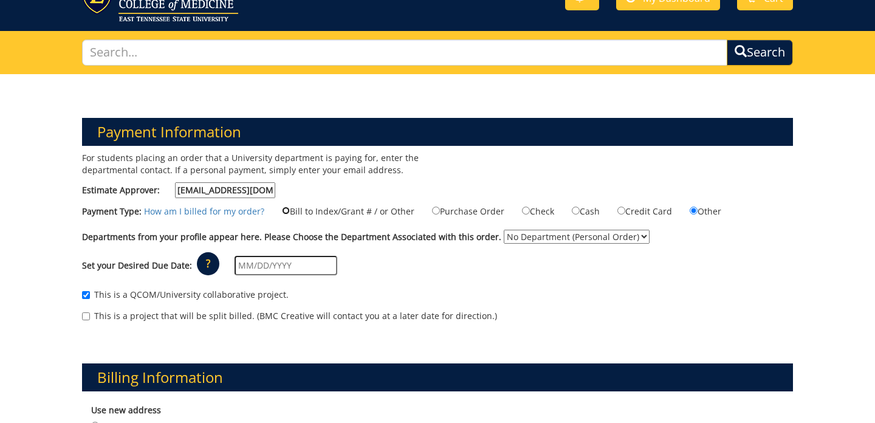
click at [288, 212] on input "Bill to Index/Grant # / or Other" at bounding box center [286, 211] width 8 height 8
radio input "true"
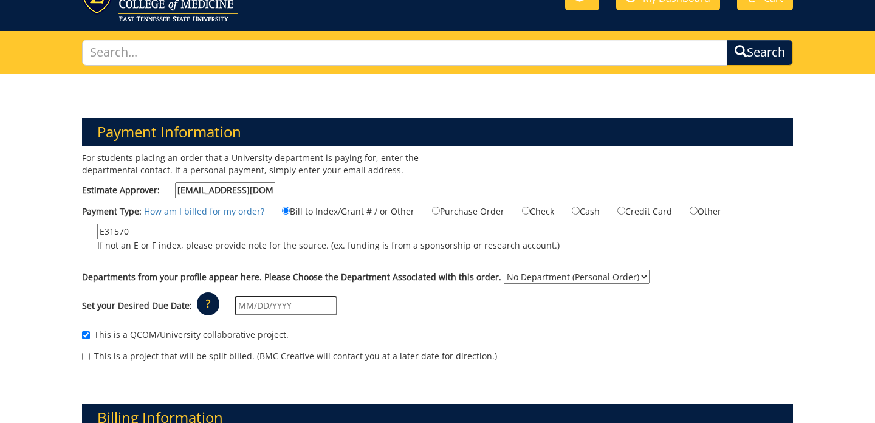
click at [217, 227] on input "E31570" at bounding box center [182, 232] width 170 height 16
click at [479, 237] on label "E31570 If not an E or F index, please provide note for the source. (ex. funding…" at bounding box center [320, 241] width 477 height 34
click at [267, 237] on input "E31570" at bounding box center [182, 232] width 170 height 16
click at [579, 282] on select "No Department (Personal Order)" at bounding box center [577, 277] width 146 height 14
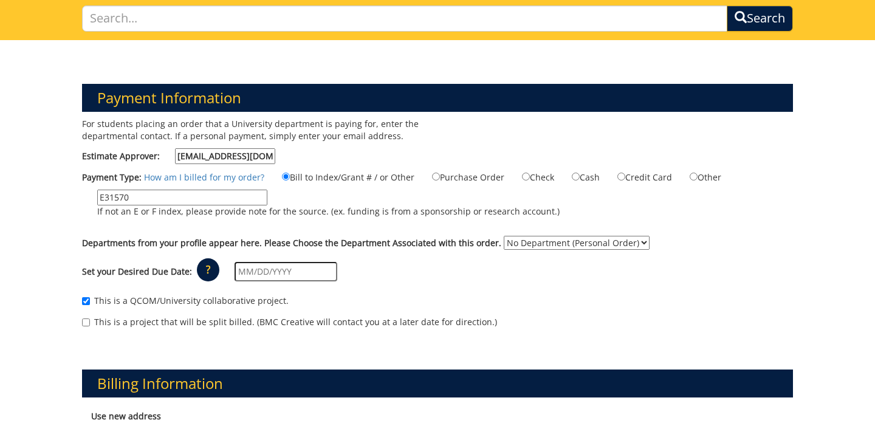
scroll to position [109, 0]
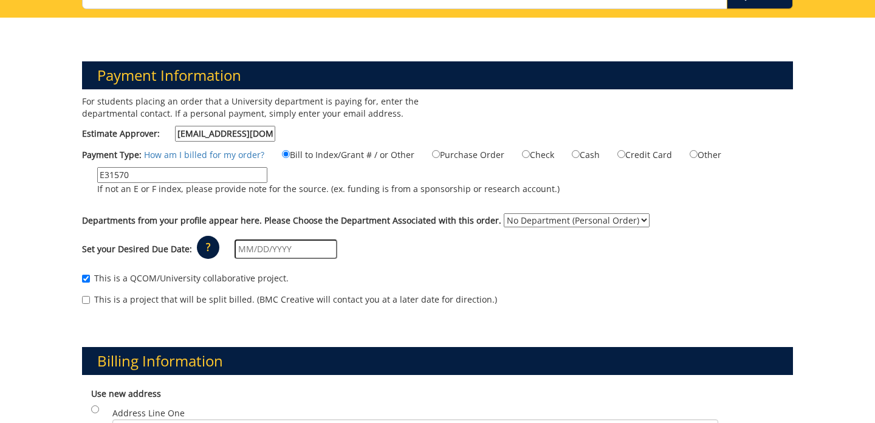
click at [284, 250] on input "text" at bounding box center [285, 248] width 103 height 19
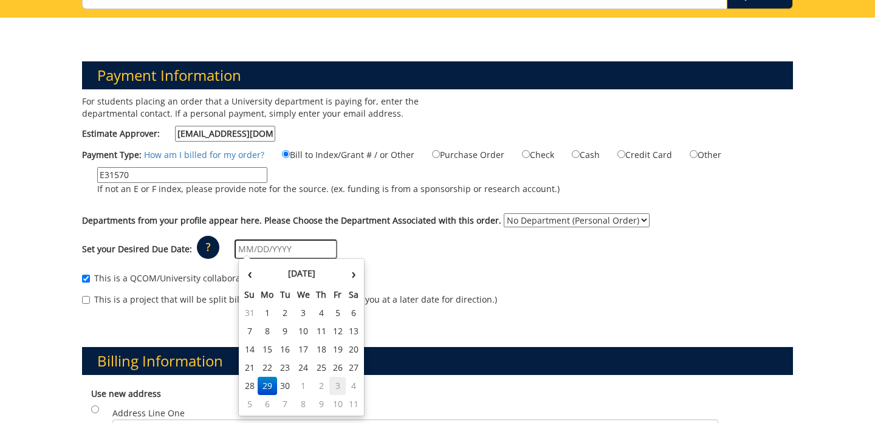
click at [340, 386] on td "3" at bounding box center [337, 386] width 16 height 18
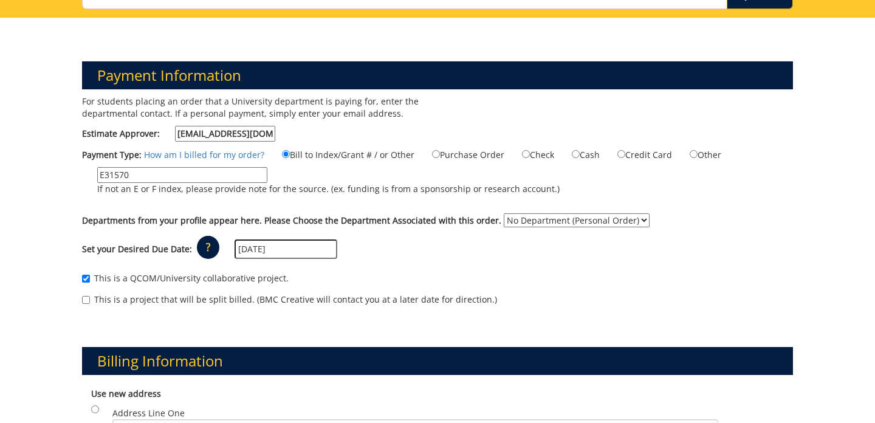
click at [216, 249] on p "?" at bounding box center [208, 247] width 22 height 23
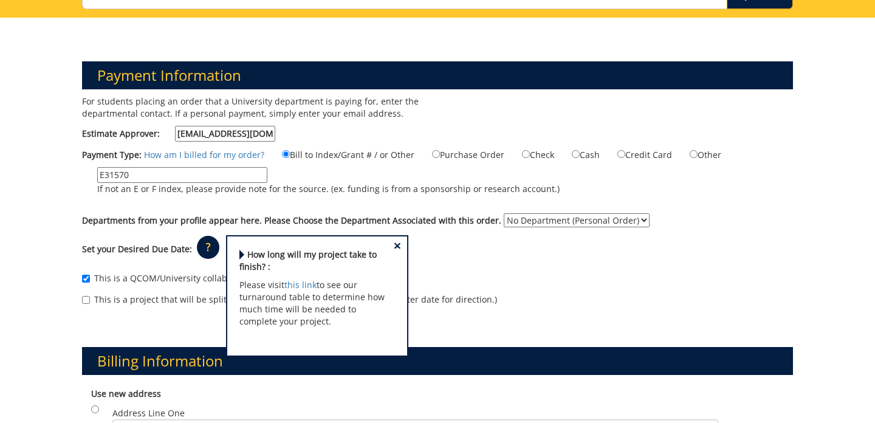
click at [401, 244] on span "×" at bounding box center [397, 245] width 7 height 13
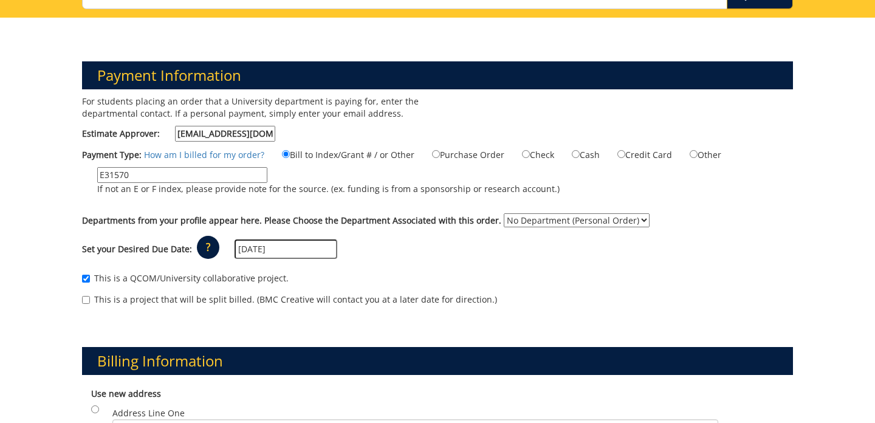
click at [265, 253] on input "10/03/2025" at bounding box center [285, 248] width 103 height 19
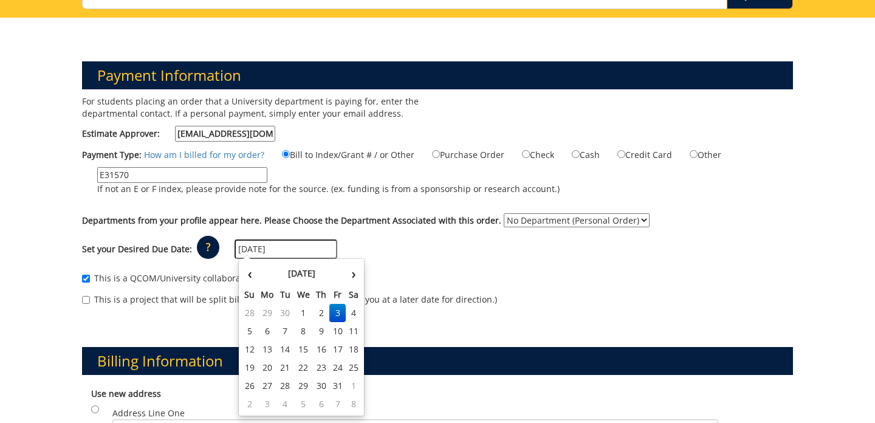
click at [211, 246] on p "?" at bounding box center [208, 247] width 22 height 23
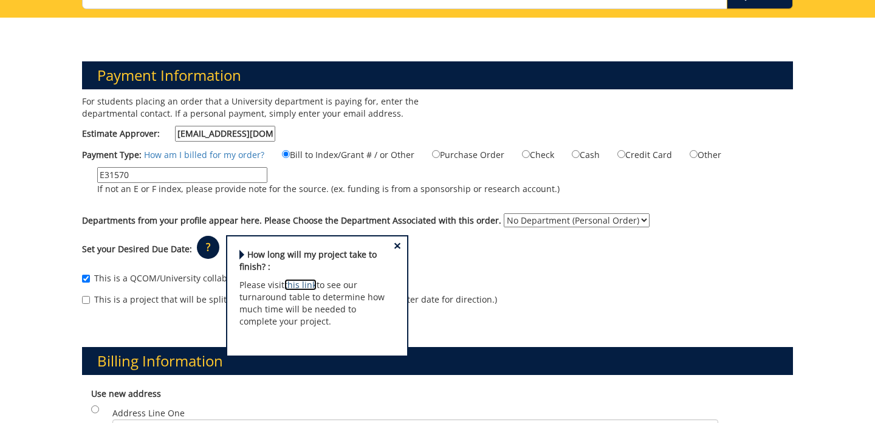
click at [314, 285] on link "this link" at bounding box center [300, 285] width 32 height 12
click at [395, 255] on p "× How long will my project take to finish? :" at bounding box center [317, 260] width 156 height 24
click at [399, 247] on span "×" at bounding box center [397, 245] width 7 height 13
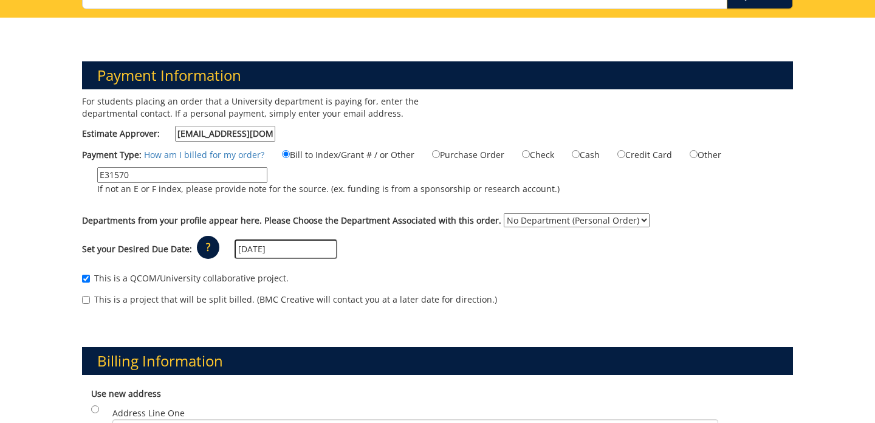
click at [290, 249] on input "10/03/2025" at bounding box center [285, 248] width 103 height 19
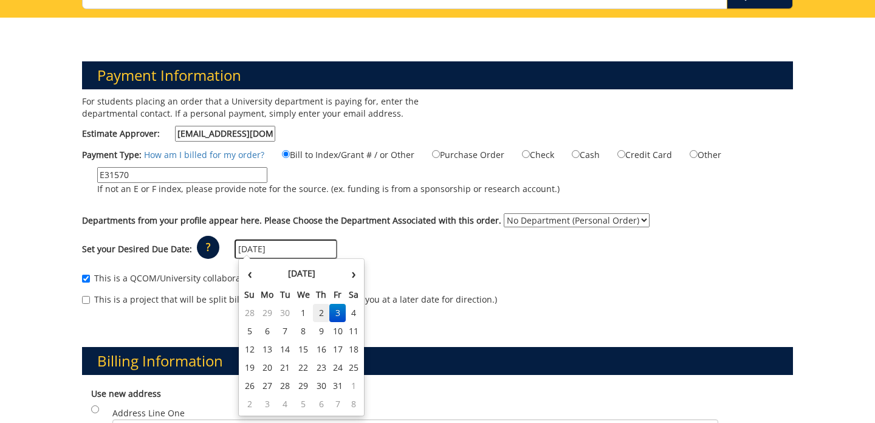
click at [326, 316] on td "2" at bounding box center [321, 313] width 17 height 18
type input "[DATE]"
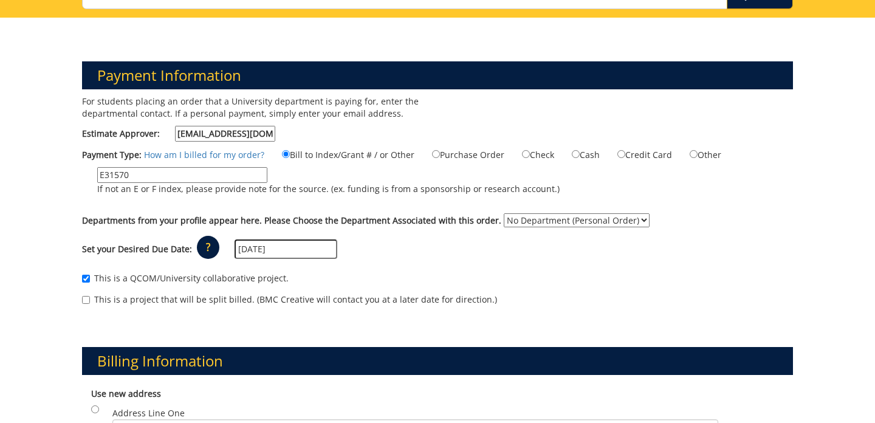
click at [379, 250] on div "Set your Desired Due Date: ? × How long will my project take to finish? : Pleas…" at bounding box center [437, 249] width 729 height 33
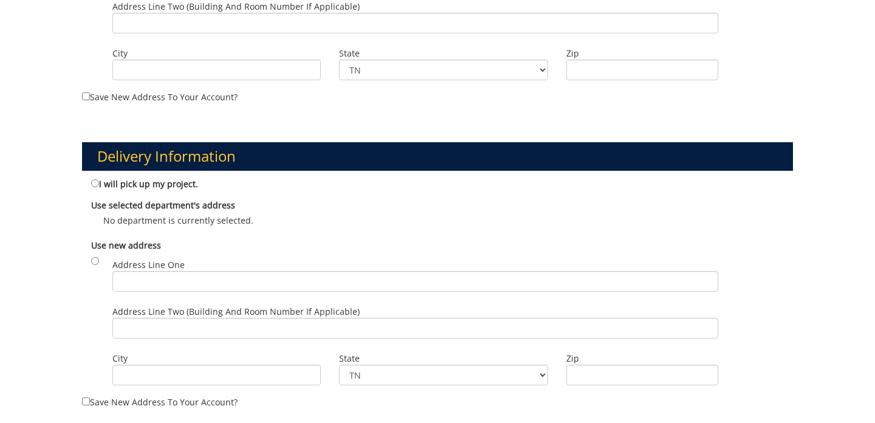
scroll to position [567, 0]
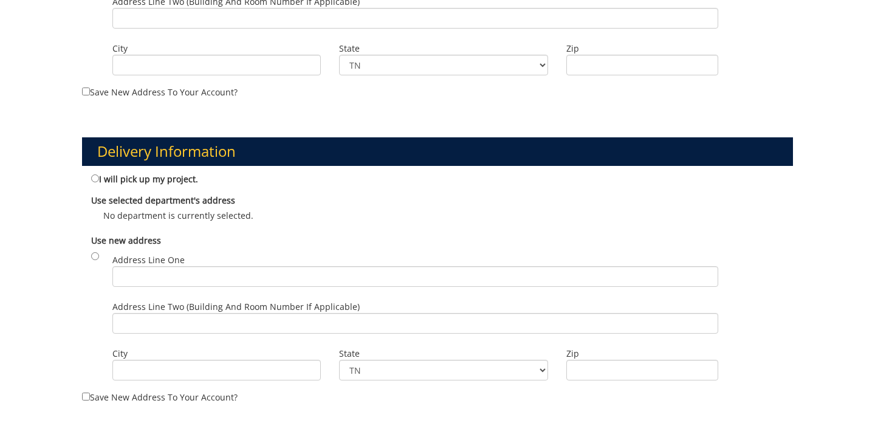
click at [93, 182] on label "I will pick up my project." at bounding box center [144, 178] width 107 height 13
click at [93, 182] on input "I will pick up my project." at bounding box center [95, 178] width 8 height 8
radio input "true"
click at [114, 178] on label "I will pick up my project." at bounding box center [144, 178] width 107 height 13
click at [99, 178] on input "I will pick up my project." at bounding box center [95, 178] width 8 height 8
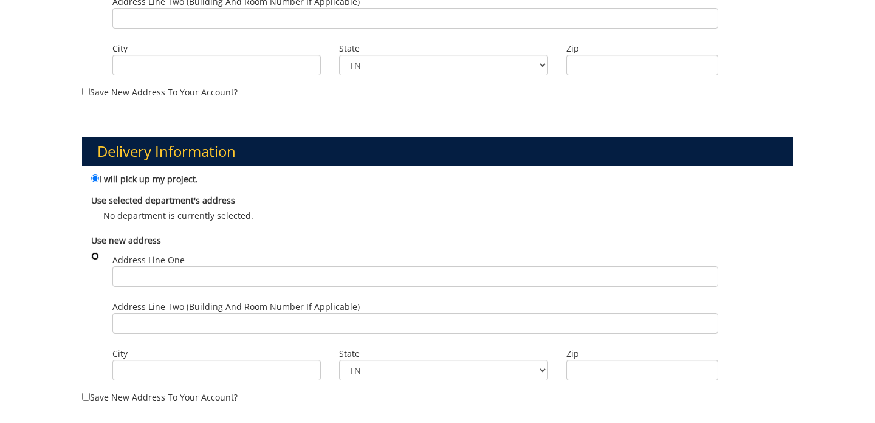
click at [96, 252] on input "radio" at bounding box center [95, 256] width 8 height 8
radio input "true"
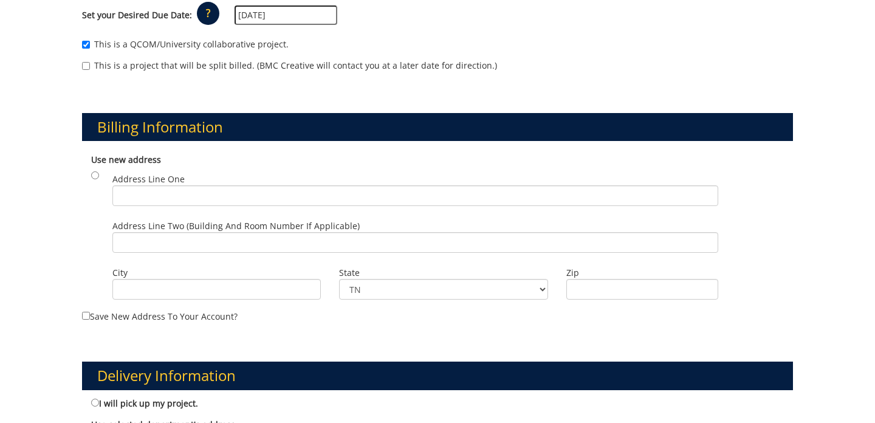
scroll to position [343, 0]
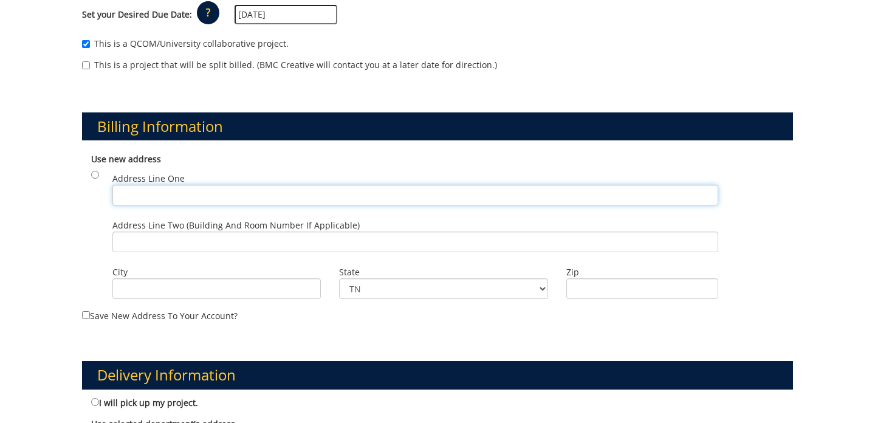
click at [318, 201] on input "Address Line One" at bounding box center [415, 195] width 606 height 21
click at [317, 165] on div "Use new address Address Line One Address Line Two (Building and Room Number if …" at bounding box center [437, 228] width 711 height 162
click at [299, 194] on input "Address Line One" at bounding box center [415, 195] width 606 height 21
type input "800 W Watauge Ave. Apt. 3"
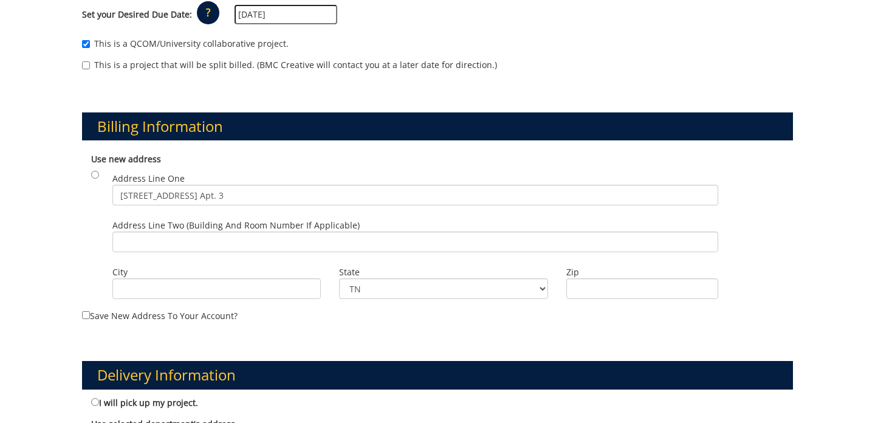
click at [185, 276] on label "City" at bounding box center [216, 272] width 208 height 12
click at [185, 278] on input "City" at bounding box center [216, 288] width 208 height 21
type input "Johnson City"
click at [655, 286] on input "Zip" at bounding box center [642, 288] width 152 height 21
type input "37604"
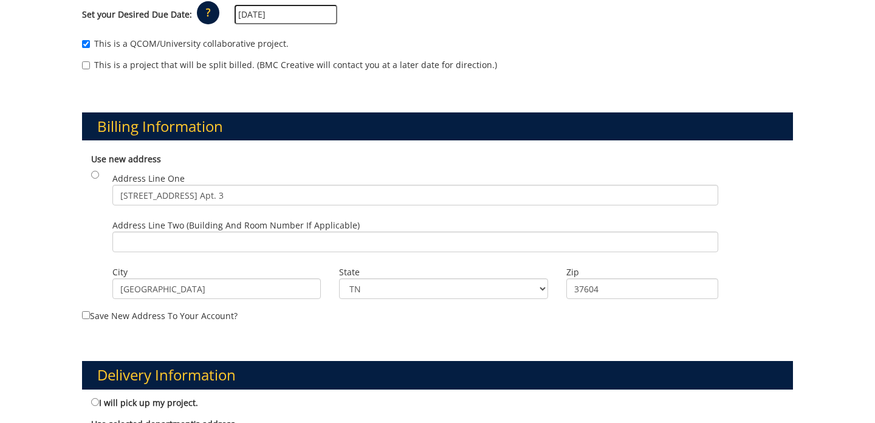
click at [708, 313] on label "Save new address to your account?" at bounding box center [437, 234] width 711 height 176
click at [90, 313] on input "Save new address to your account?" at bounding box center [86, 315] width 8 height 8
checkbox input "true"
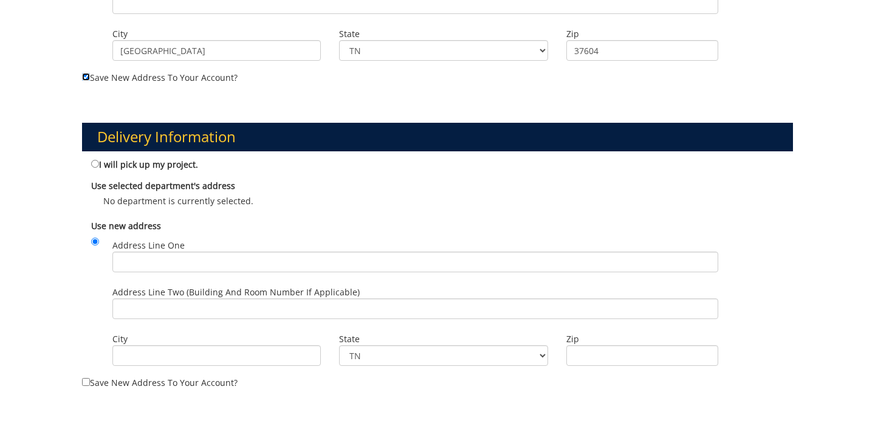
scroll to position [580, 0]
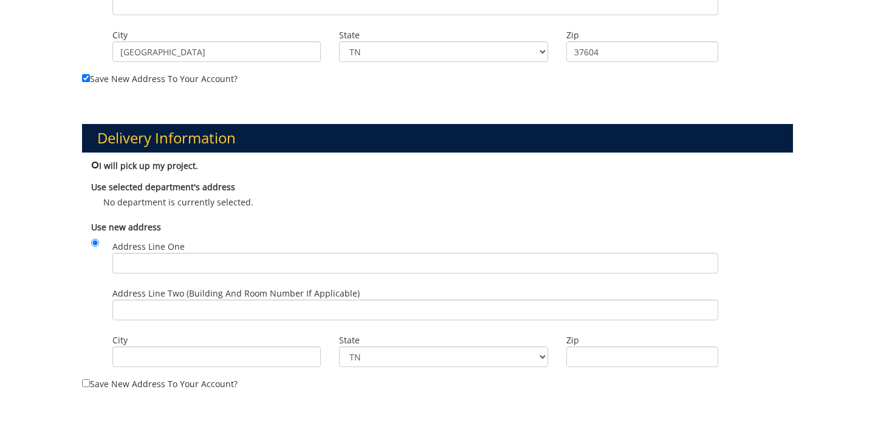
click at [92, 162] on input "I will pick up my project." at bounding box center [95, 165] width 8 height 8
radio input "true"
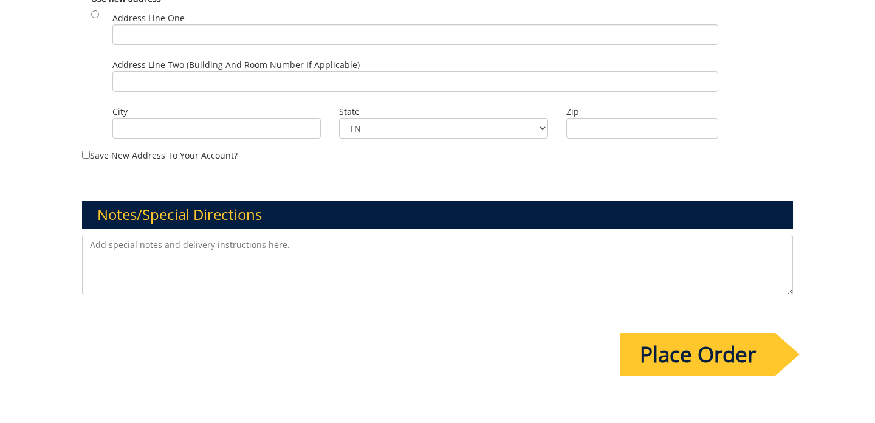
scroll to position [928, 0]
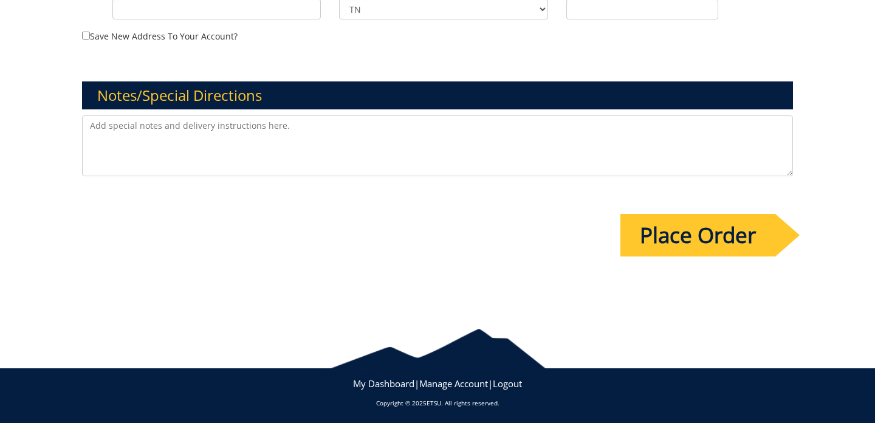
click at [730, 234] on input "Place Order" at bounding box center [697, 235] width 155 height 43
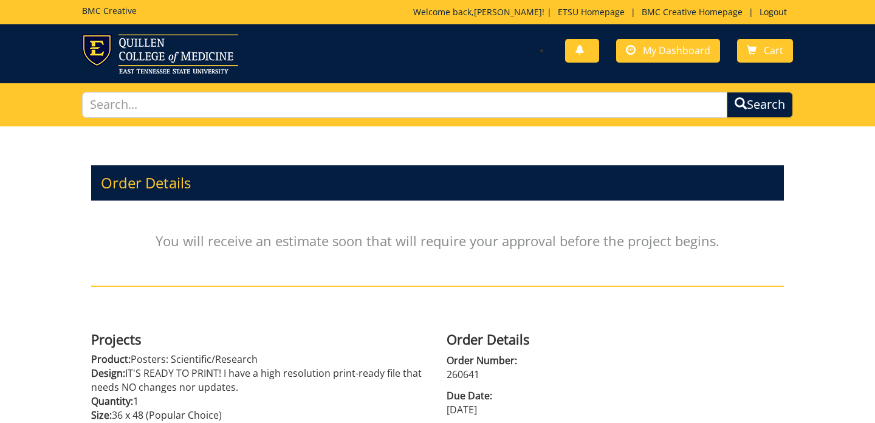
click at [252, 231] on p "You will receive an estimate soon that will require your approval before the pr…" at bounding box center [437, 241] width 693 height 68
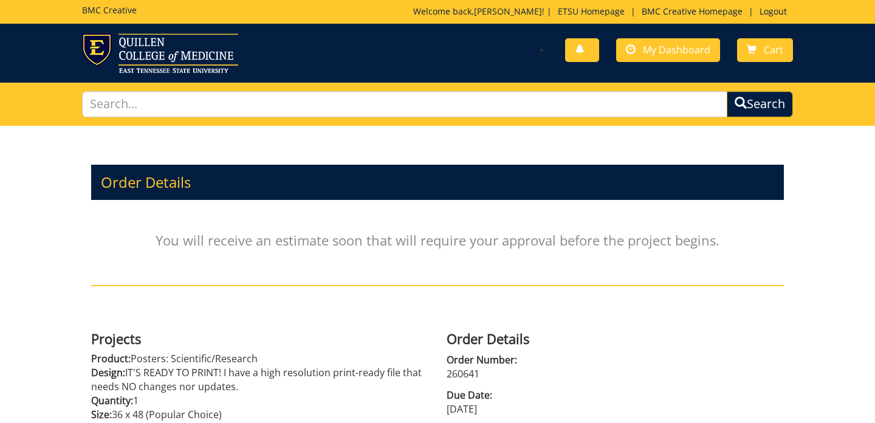
scroll to position [265, 0]
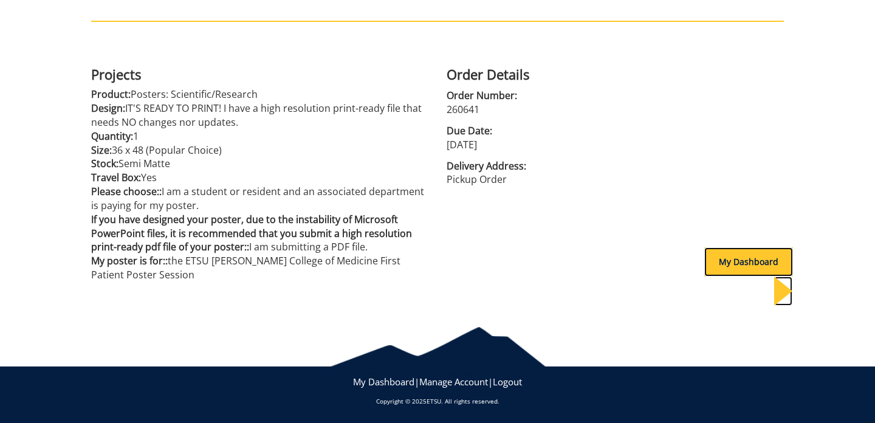
click at [735, 255] on div "My Dashboard" at bounding box center [748, 261] width 89 height 29
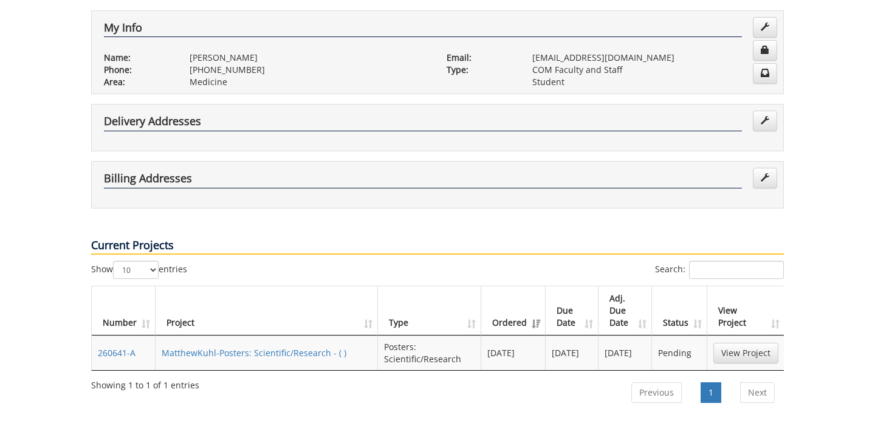
scroll to position [227, 0]
click at [743, 343] on link "View Project" at bounding box center [745, 353] width 65 height 21
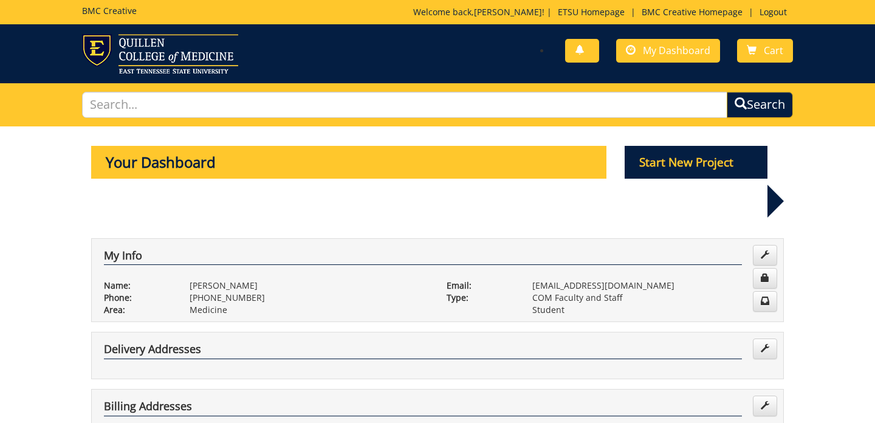
scroll to position [227, 0]
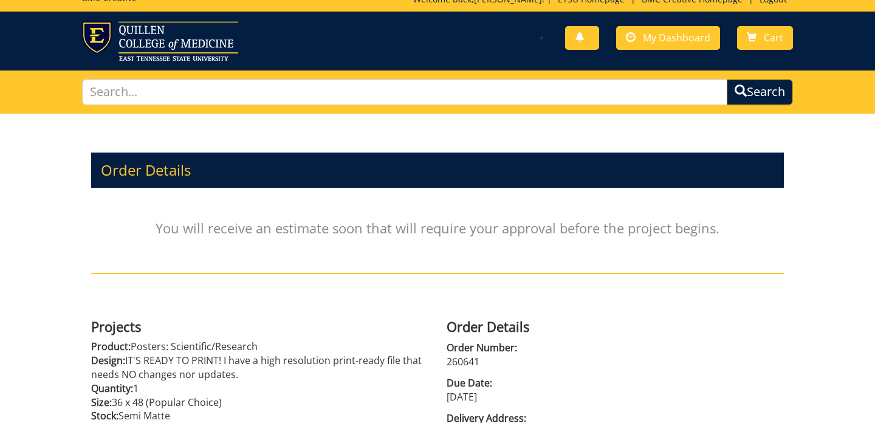
scroll to position [12, 0]
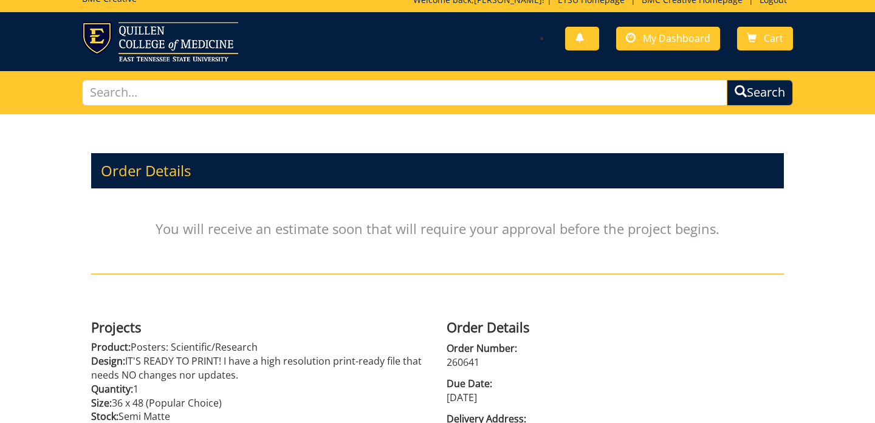
click at [273, 223] on p "You will receive an estimate soon that will require your approval before the pr…" at bounding box center [437, 228] width 693 height 68
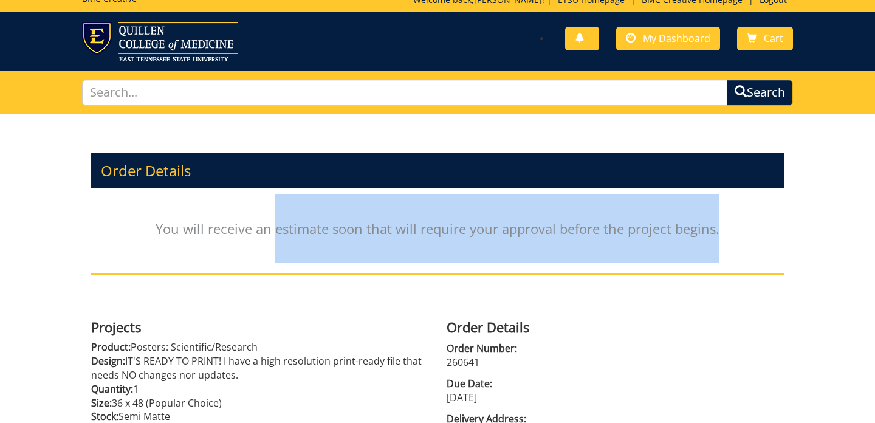
drag, startPoint x: 276, startPoint y: 227, endPoint x: 720, endPoint y: 228, distance: 444.1
click at [720, 228] on p "You will receive an estimate soon that will require your approval before the pr…" at bounding box center [437, 228] width 693 height 68
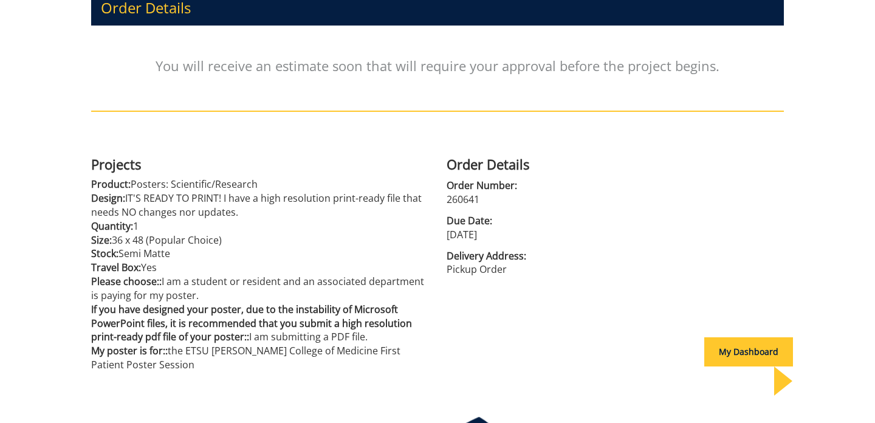
scroll to position [174, 0]
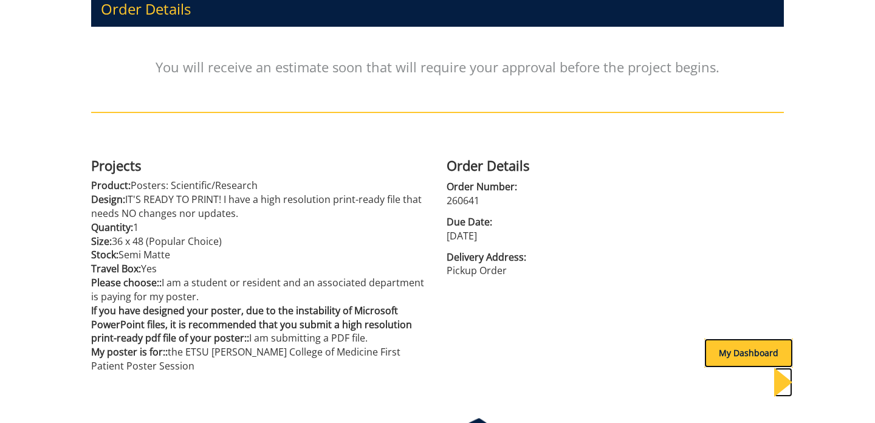
click at [740, 357] on div "My Dashboard" at bounding box center [748, 352] width 89 height 29
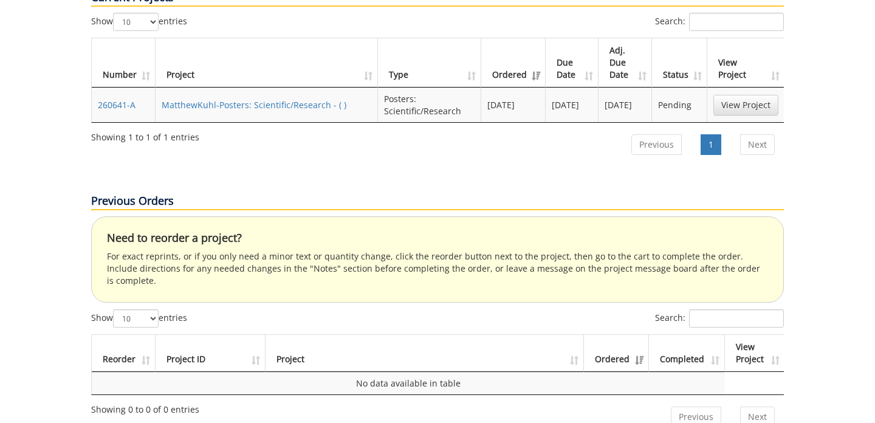
scroll to position [402, 0]
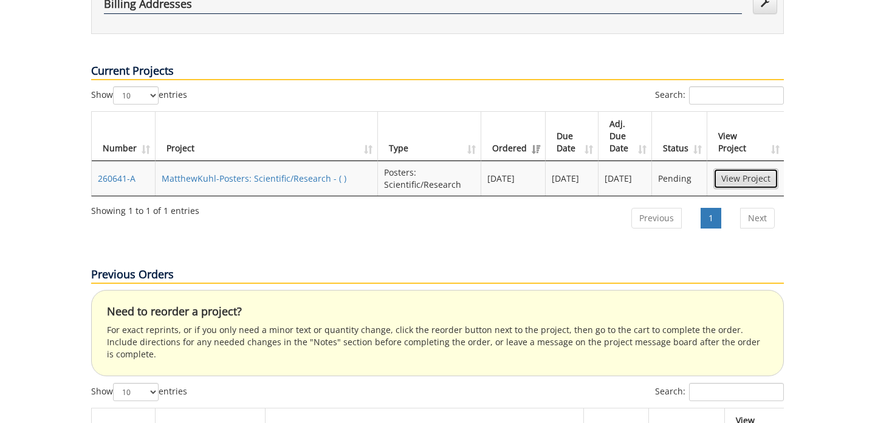
click at [735, 168] on link "View Project" at bounding box center [745, 178] width 65 height 21
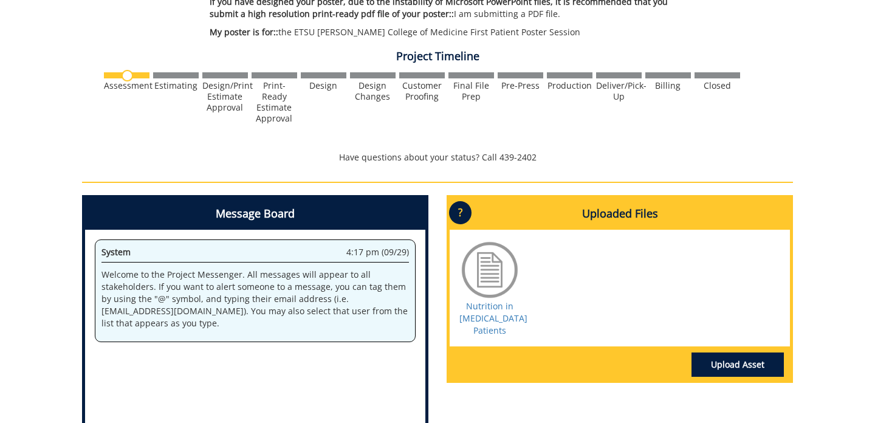
scroll to position [387, 0]
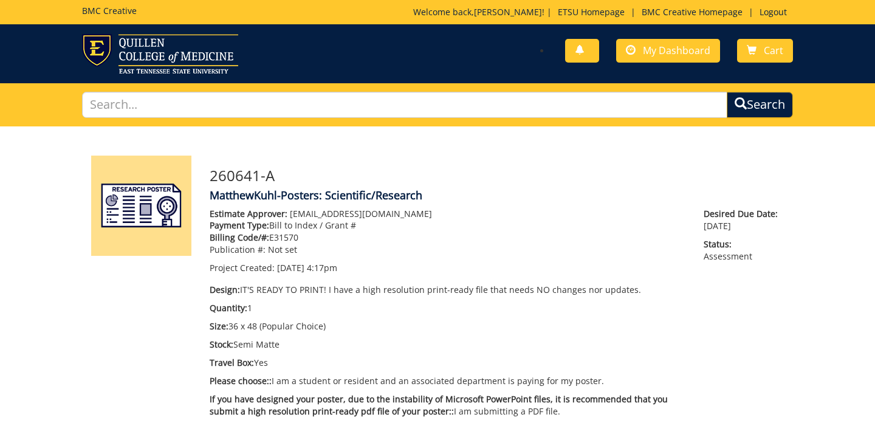
scroll to position [387, 0]
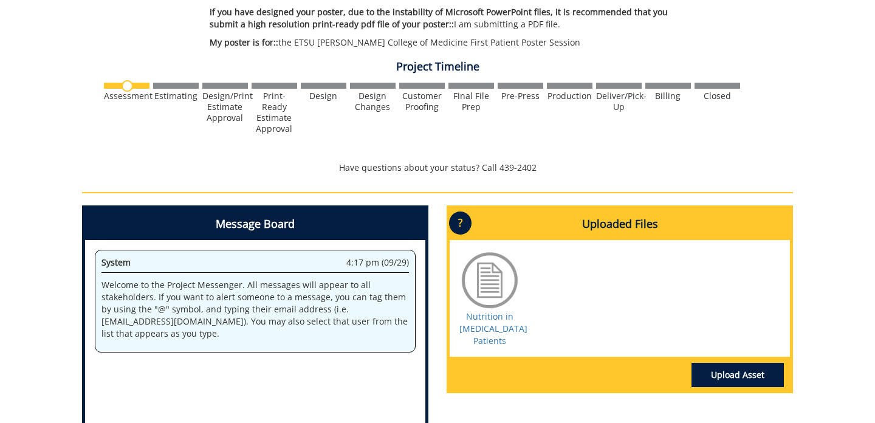
scroll to position [390, 0]
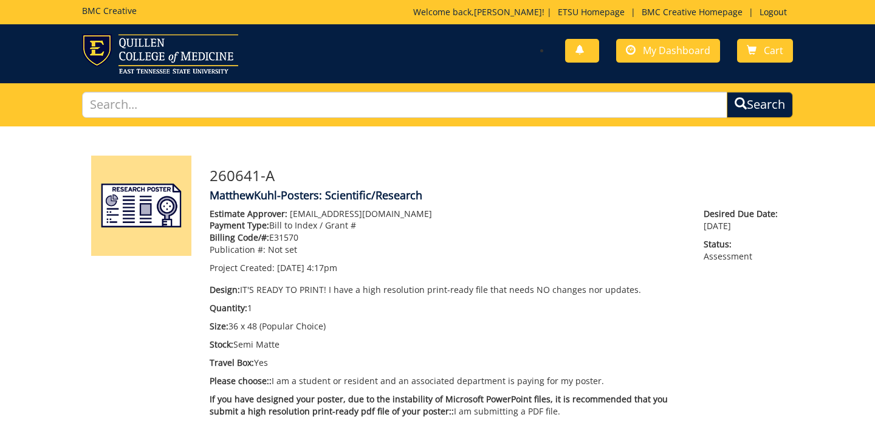
scroll to position [390, 0]
